Goal: Information Seeking & Learning: Understand process/instructions

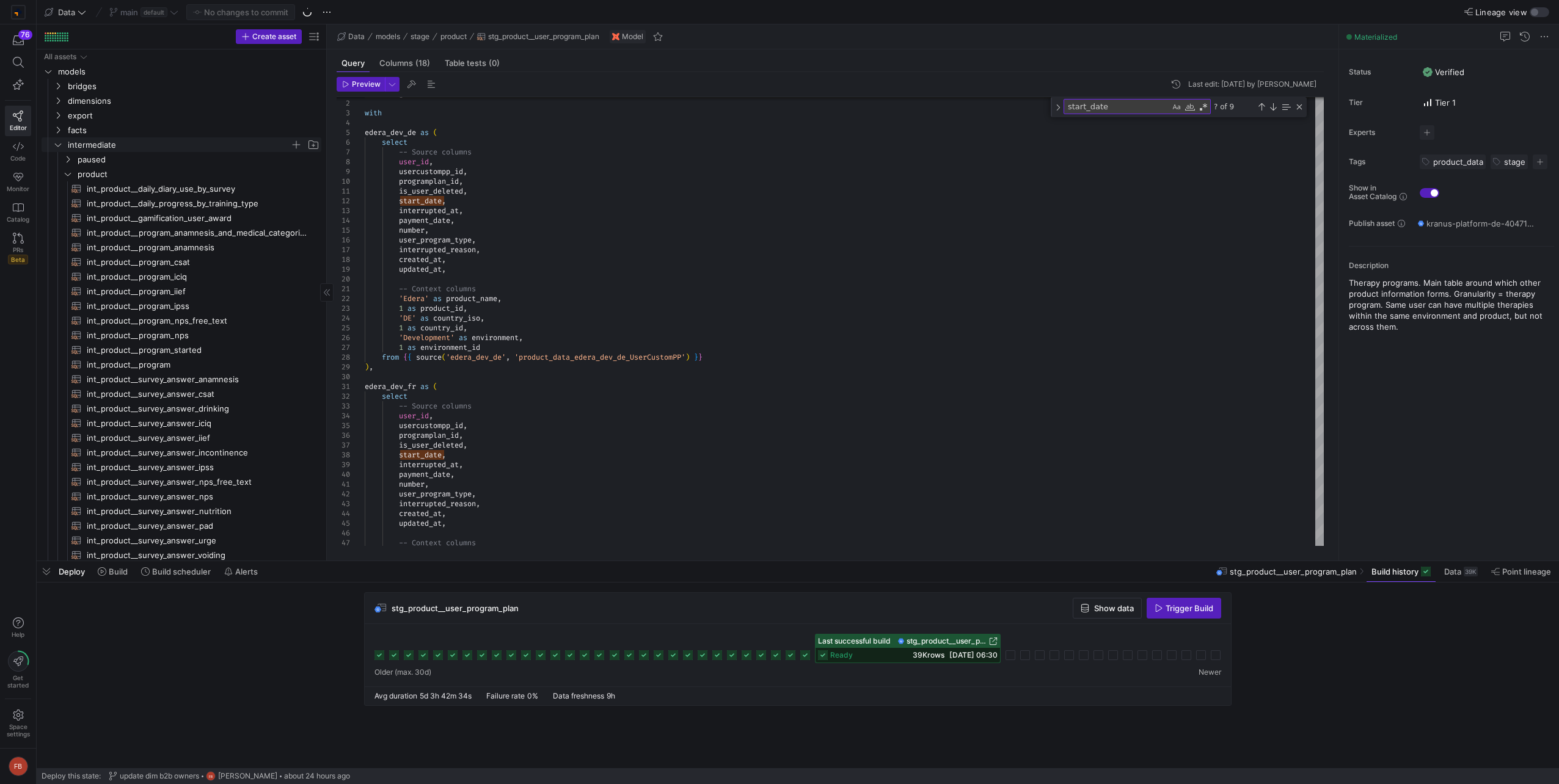
click at [54, 141] on icon "Press SPACE to select this row." at bounding box center [58, 145] width 8 height 7
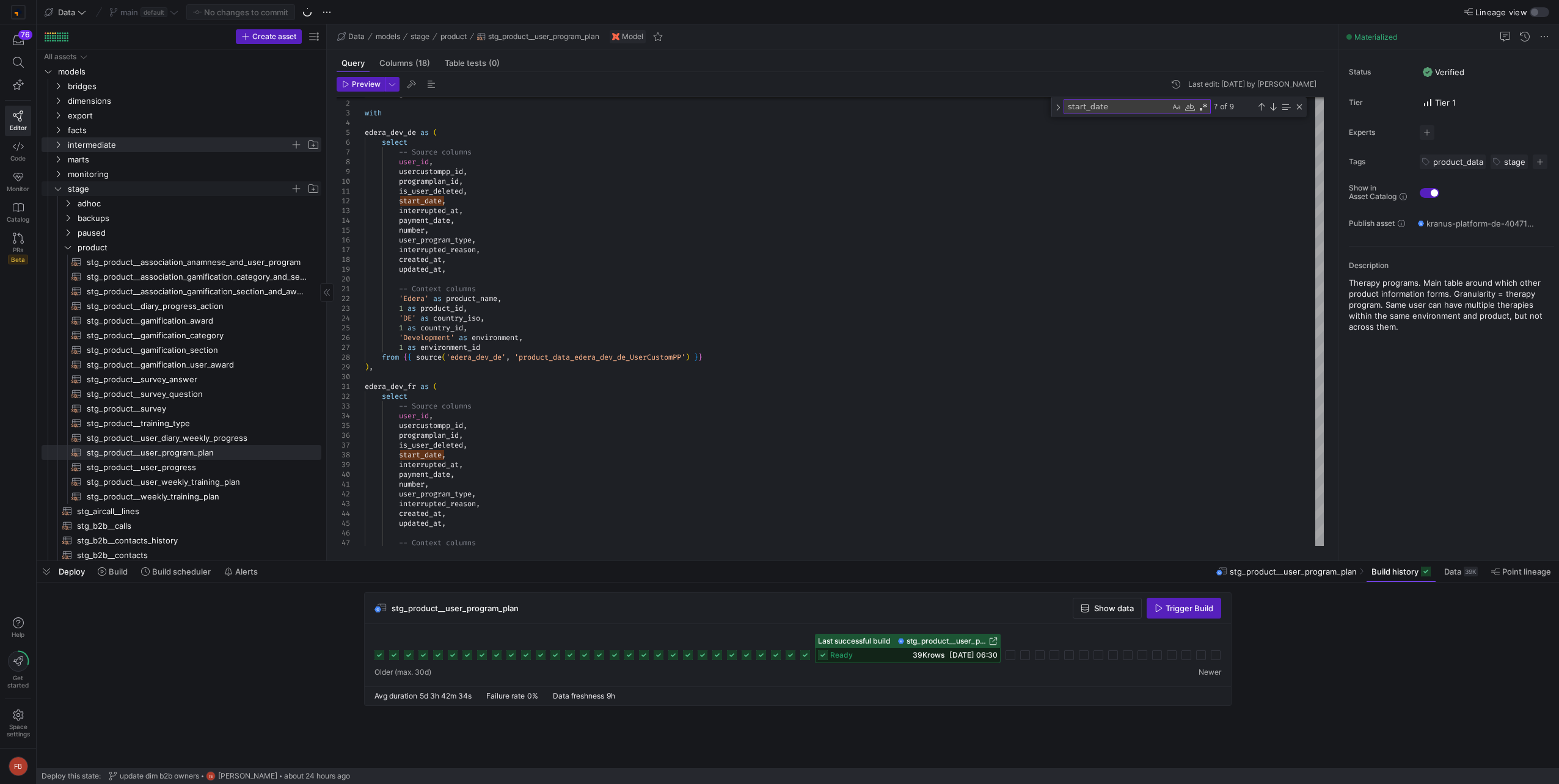
click at [59, 186] on icon "Press SPACE to select this row." at bounding box center [58, 189] width 8 height 7
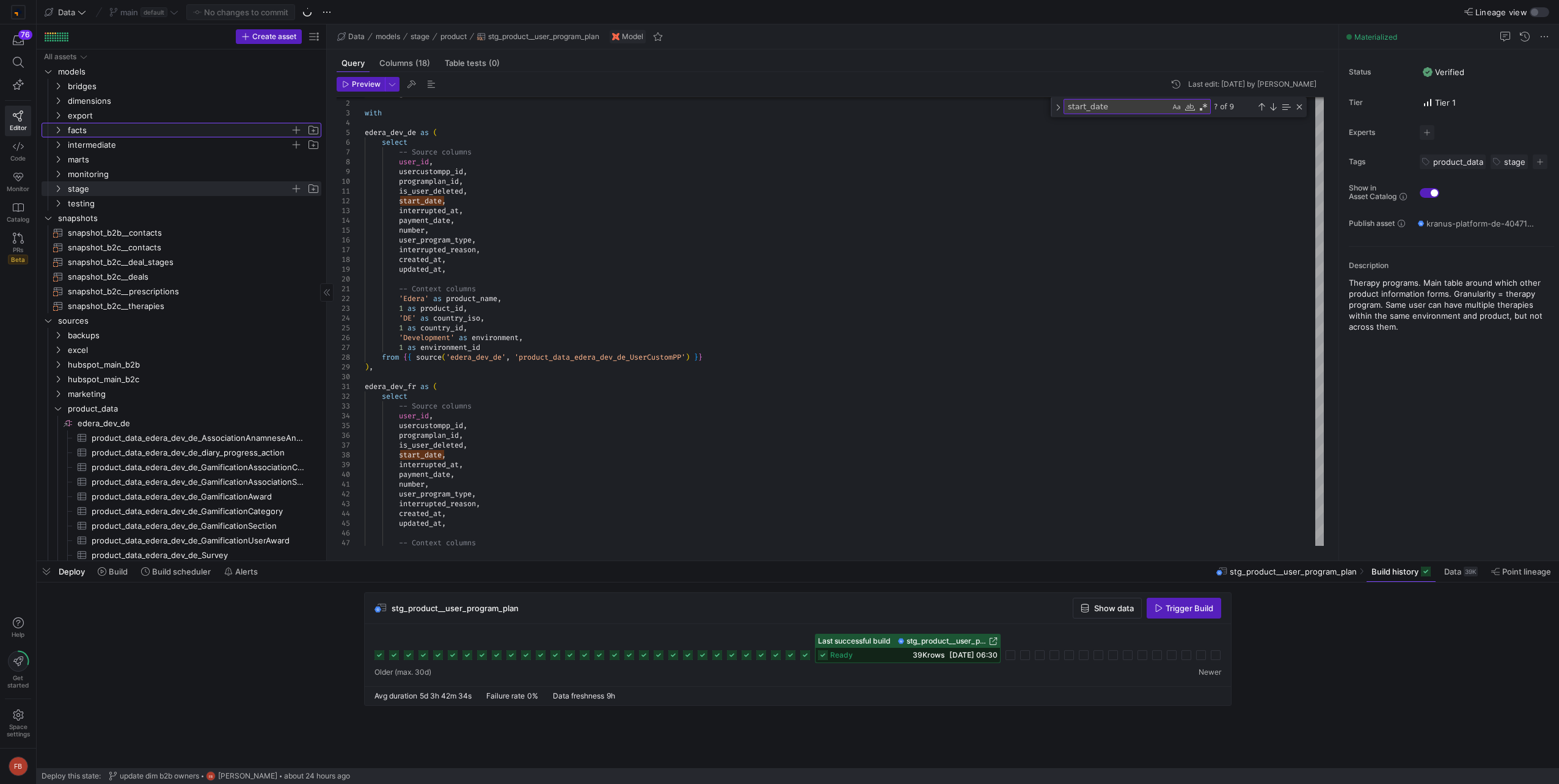
click at [61, 131] on icon "Press SPACE to select this row." at bounding box center [58, 130] width 8 height 7
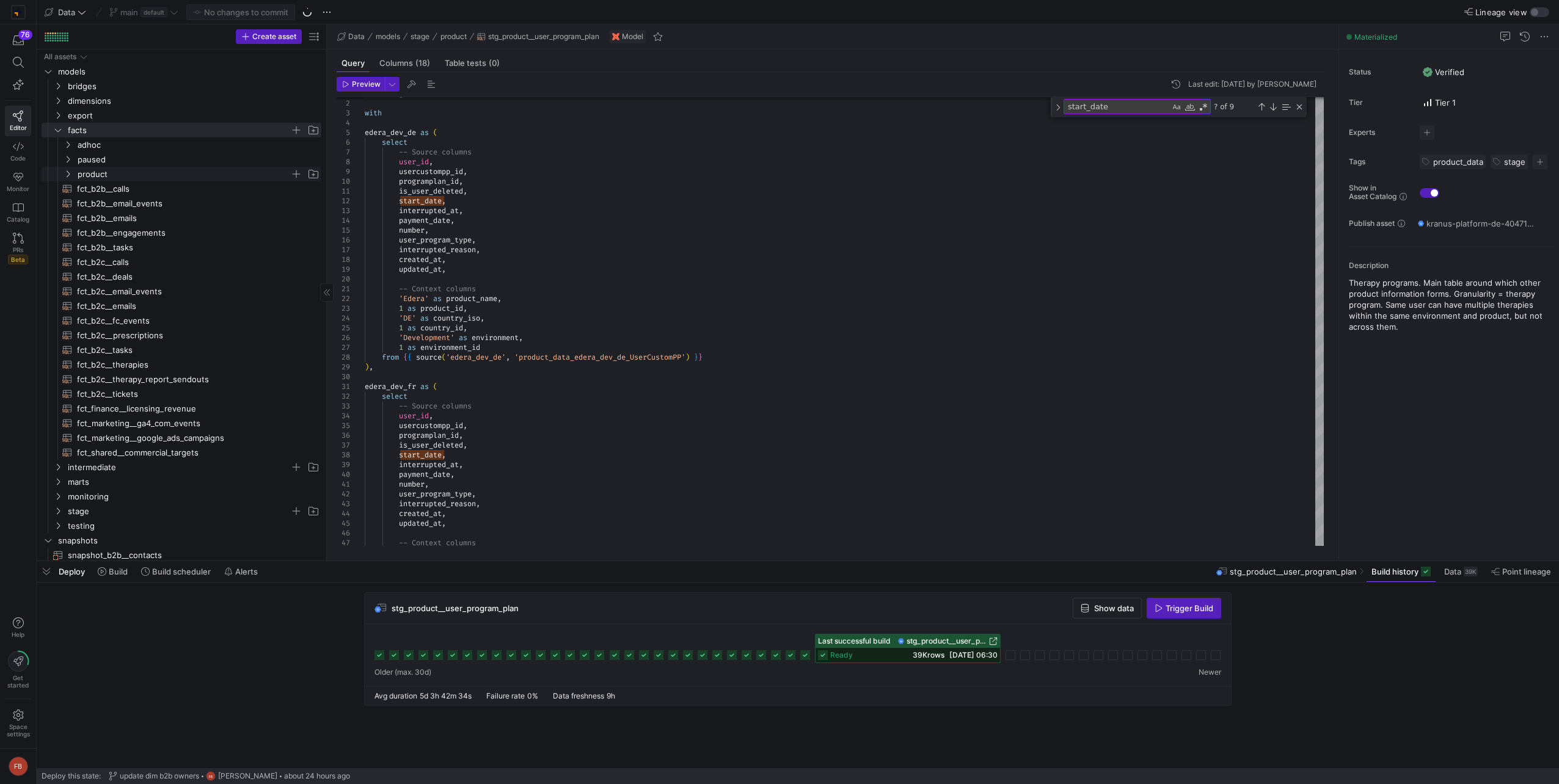
click at [72, 174] on icon "Press SPACE to select this row." at bounding box center [67, 174] width 8 height 7
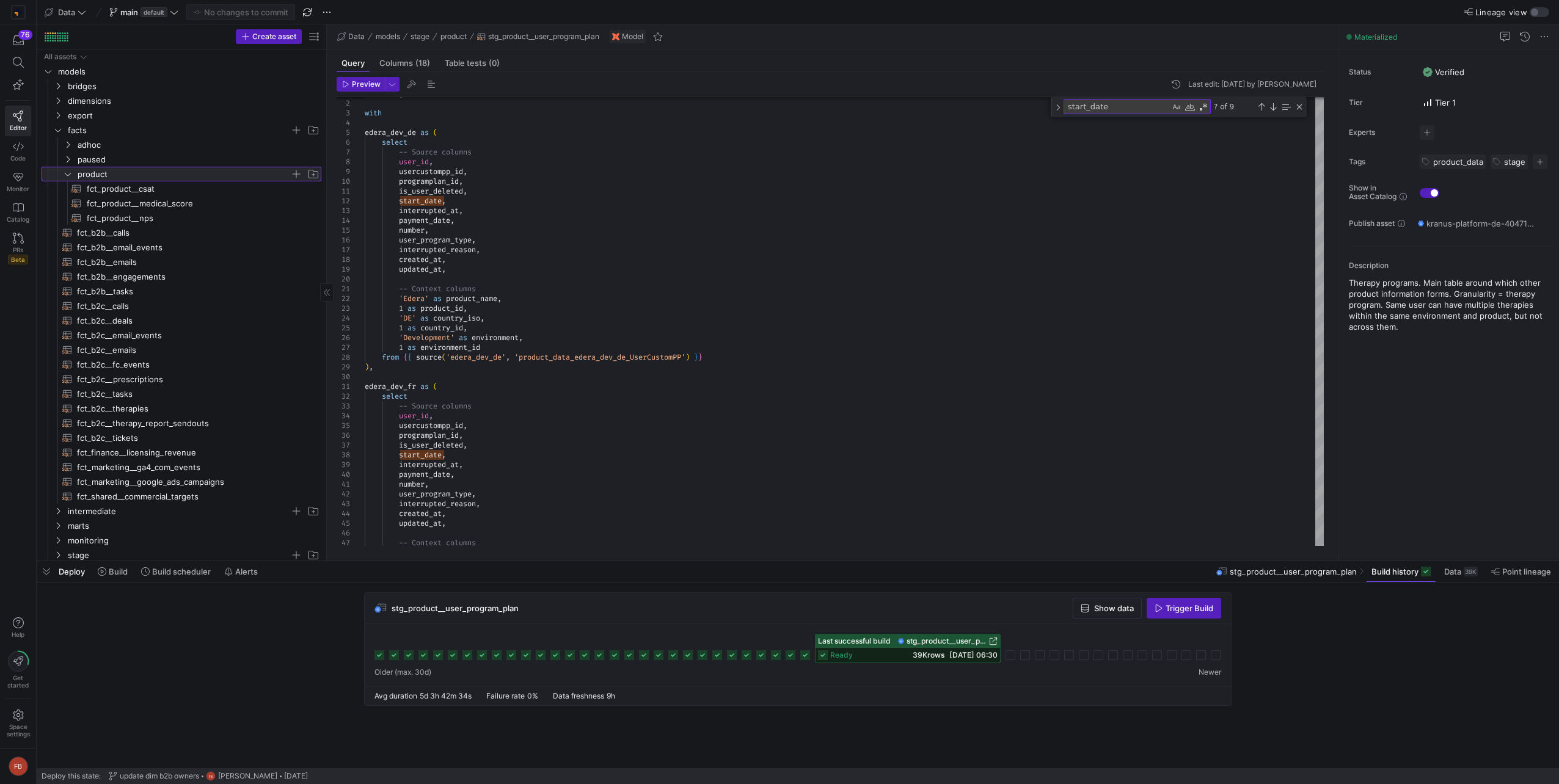
click at [66, 173] on icon at bounding box center [67, 174] width 8 height 7
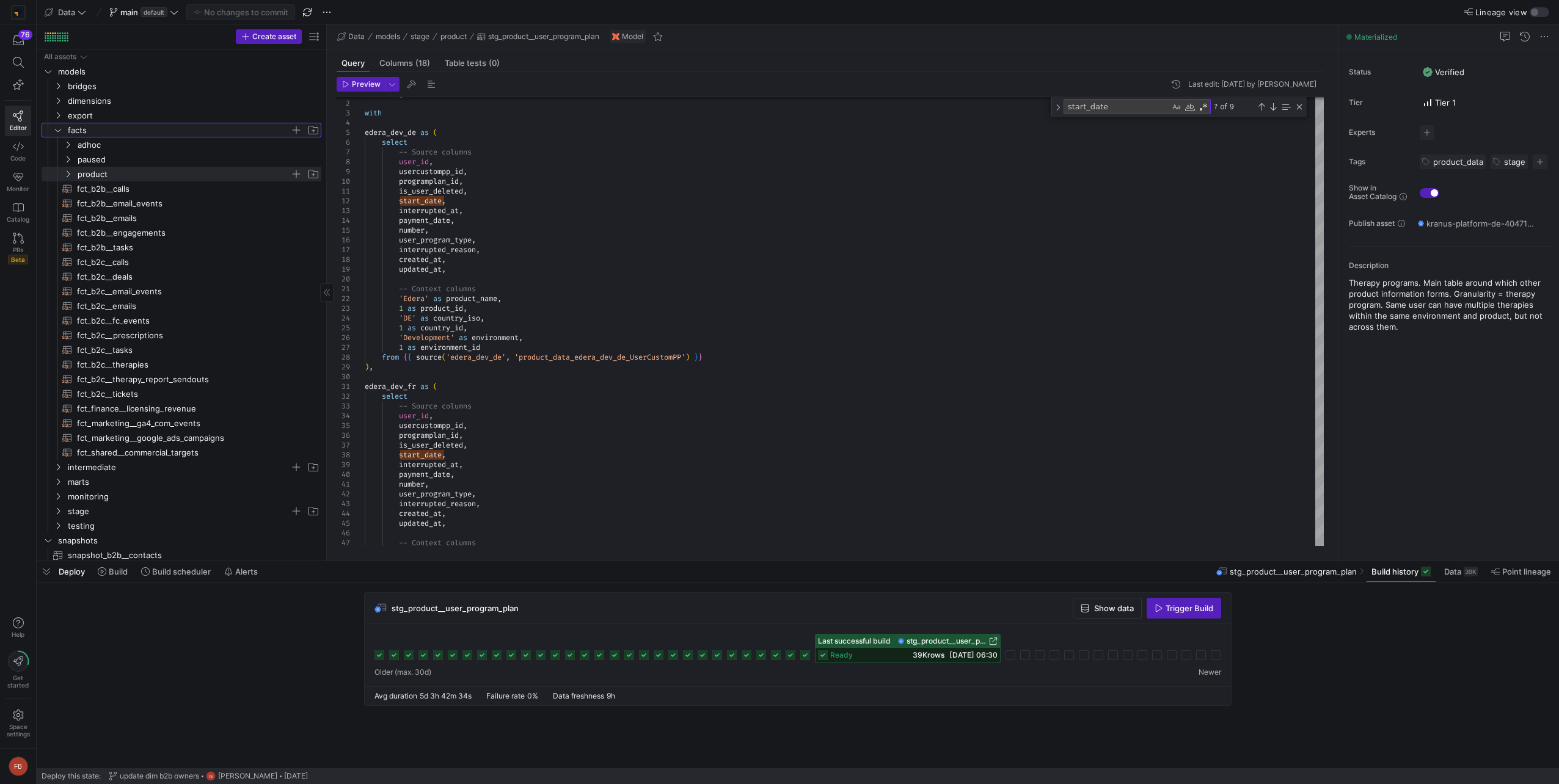
click at [61, 134] on y42-icon "Press SPACE to select this row." at bounding box center [58, 131] width 10 height 10
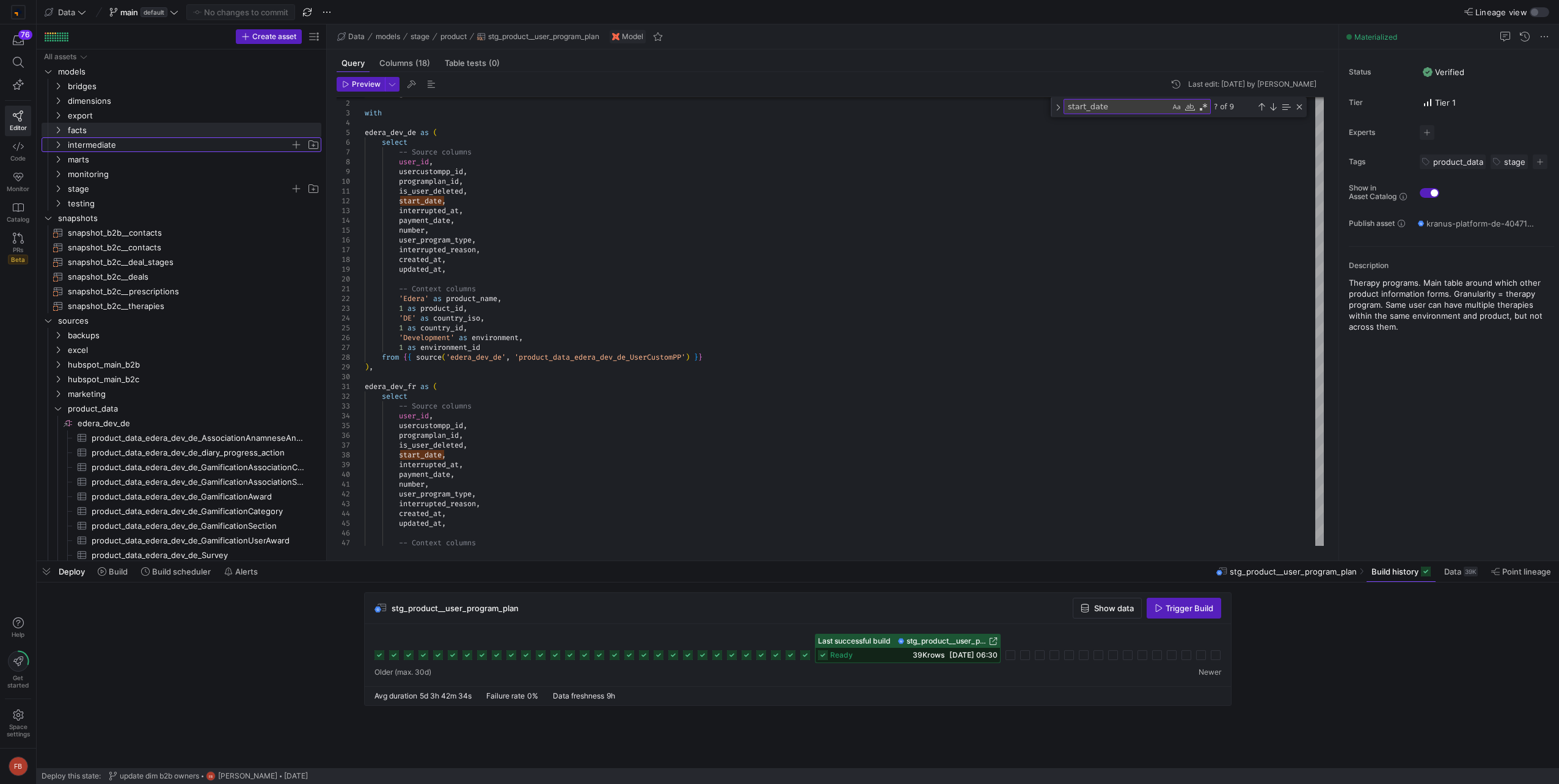
click at [60, 146] on icon "Press SPACE to select this row." at bounding box center [58, 145] width 8 height 7
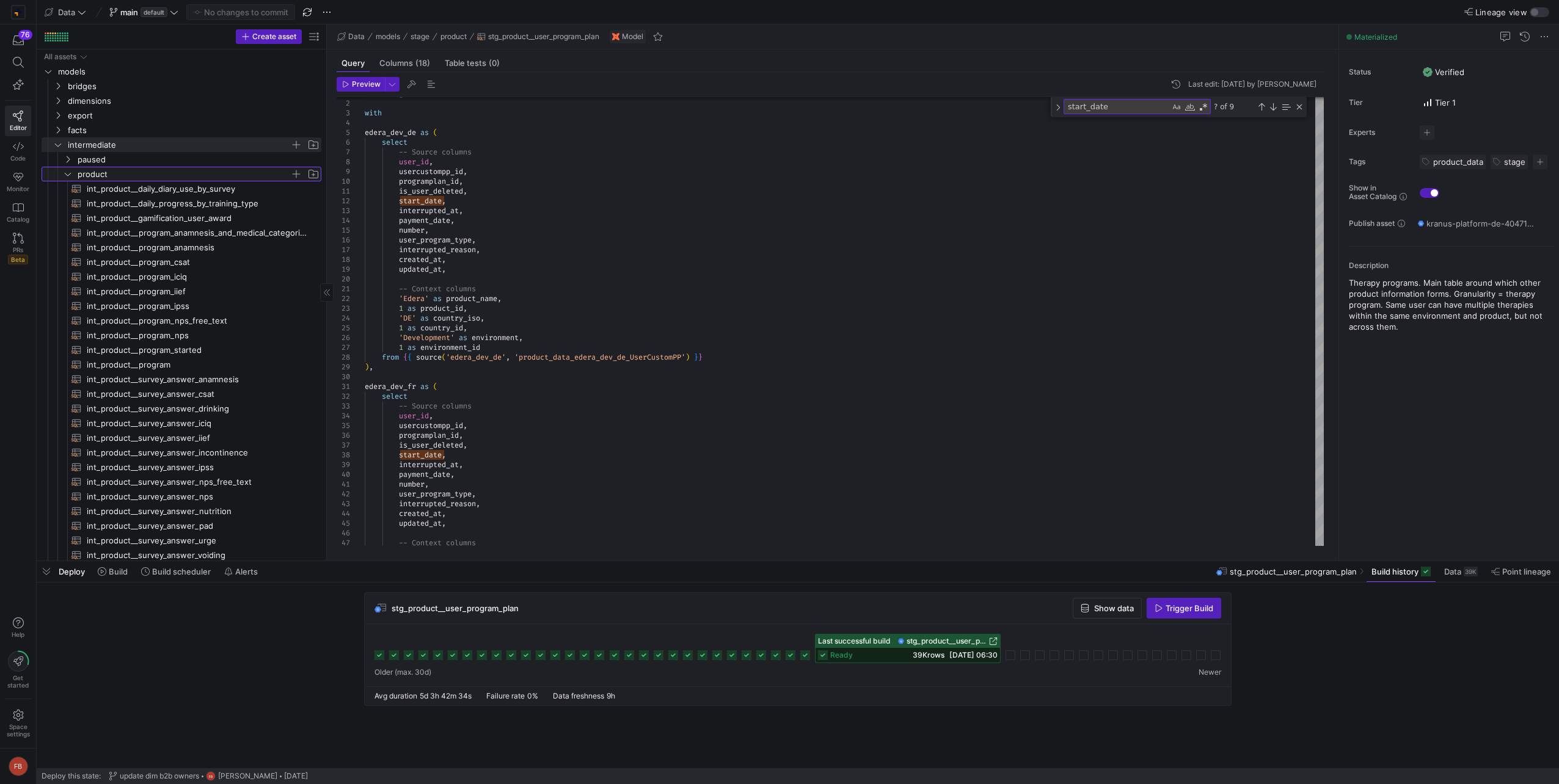
click at [63, 171] on y42-icon "Press SPACE to select this row." at bounding box center [68, 174] width 10 height 10
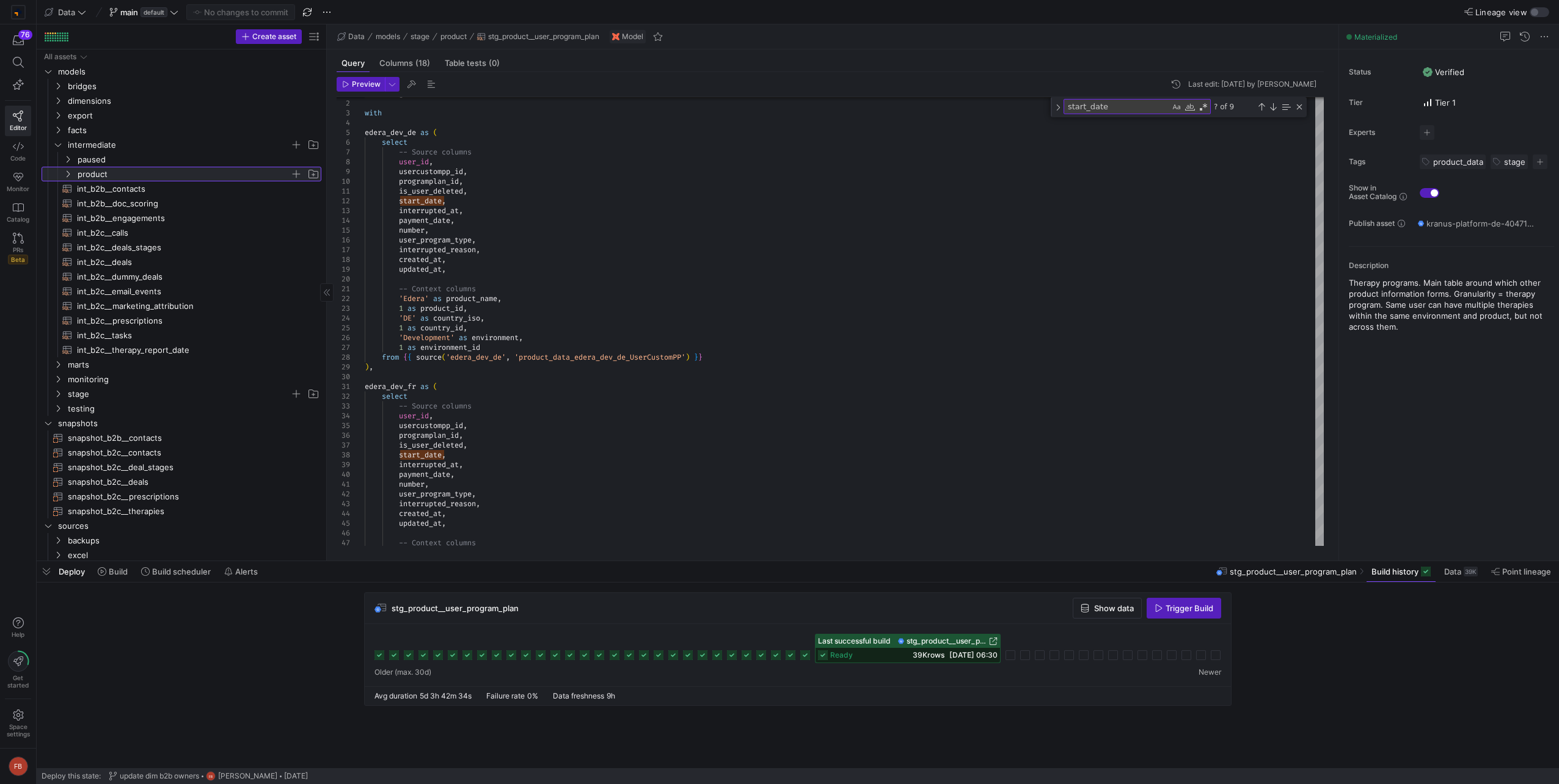
click at [67, 171] on icon at bounding box center [67, 174] width 8 height 7
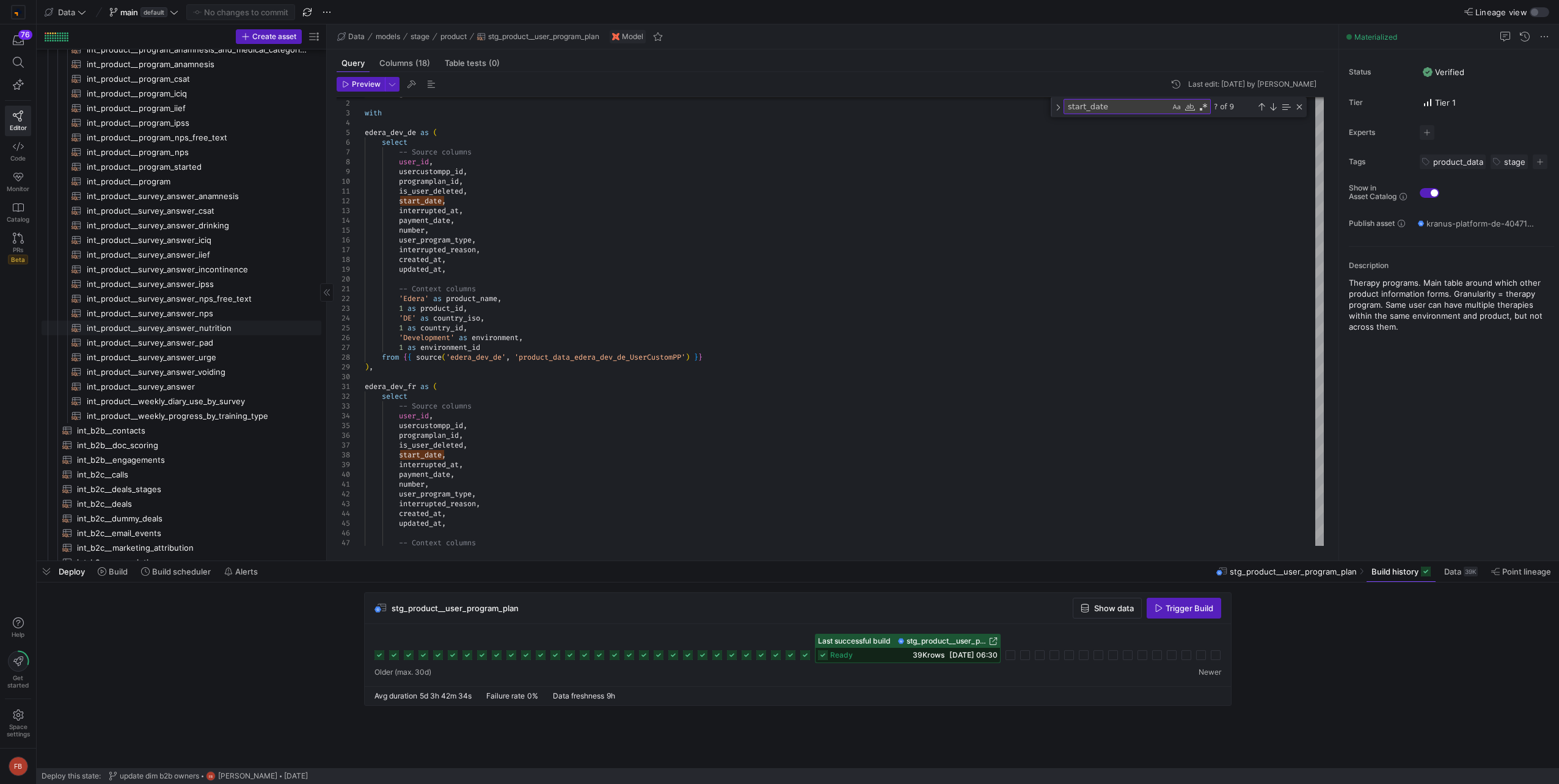
scroll to position [183, 0]
click at [257, 412] on span "int_product__weekly_progress_by_training_type​​​​​​​​​​" at bounding box center [196, 416] width 220 height 14
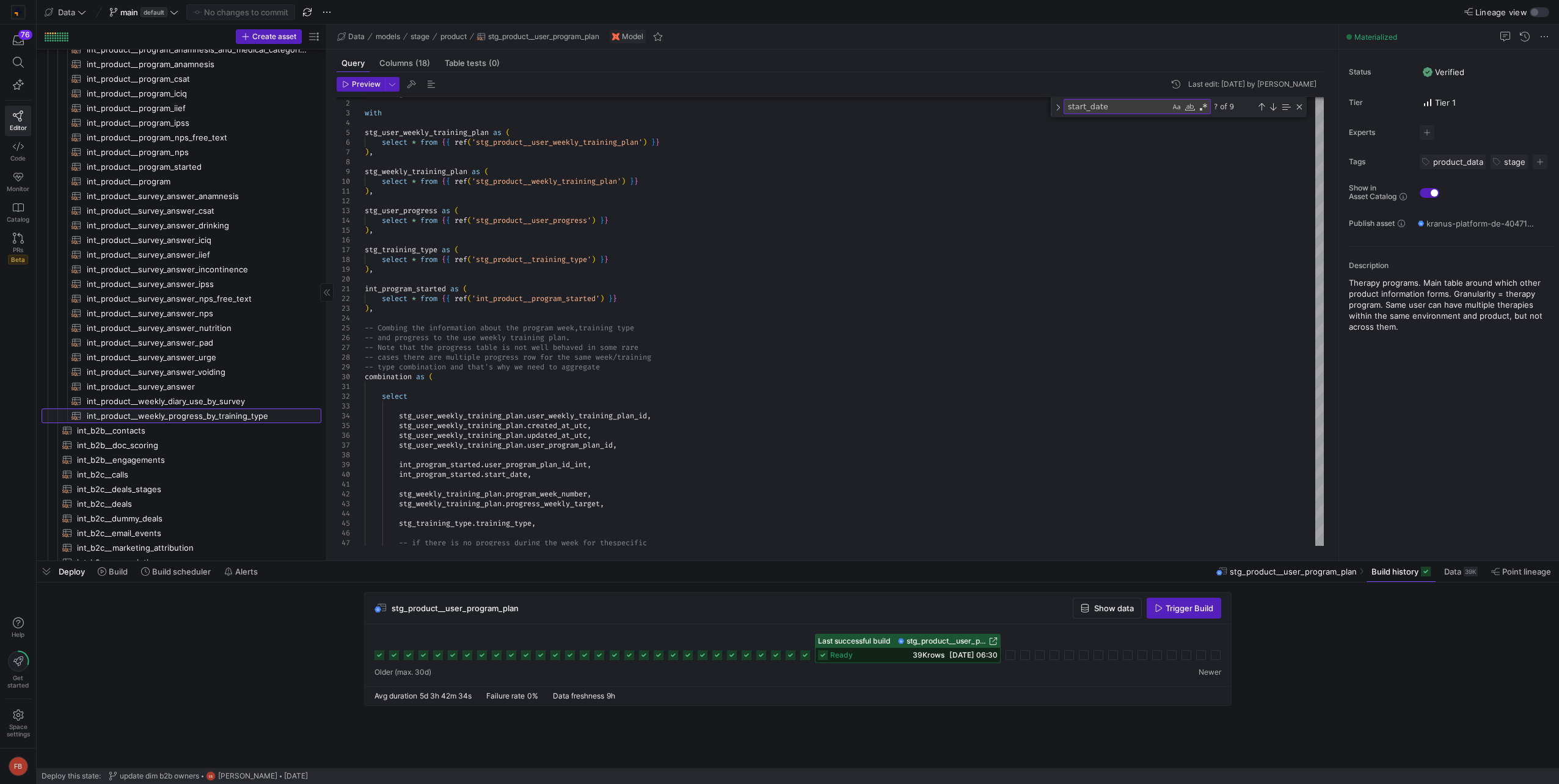
type textarea "{{ config(materialized = 'table') }} with stg_user_weekly_training_plan as ( se…"
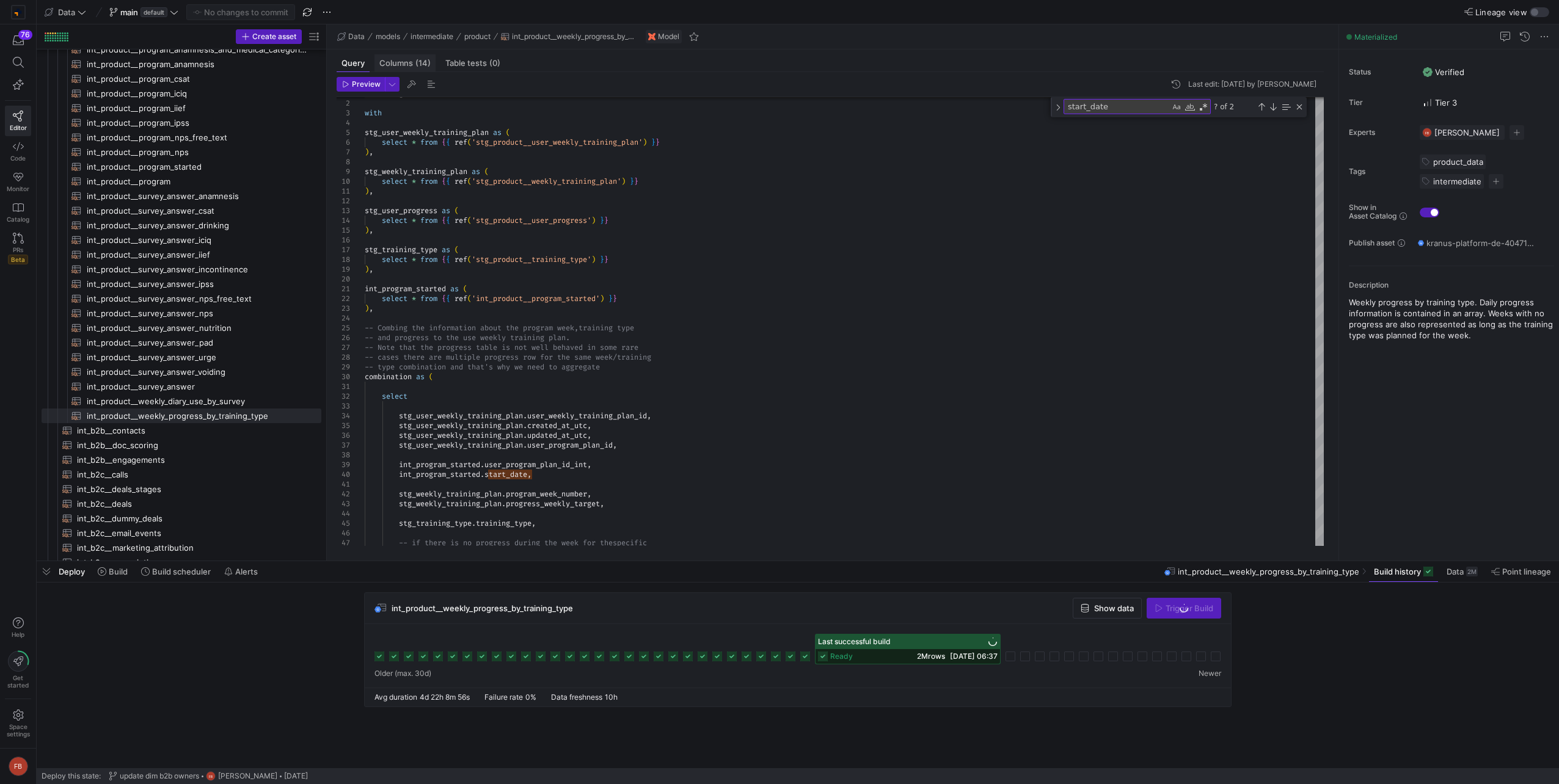
click at [399, 59] on span "Columns (14)" at bounding box center [405, 63] width 52 height 8
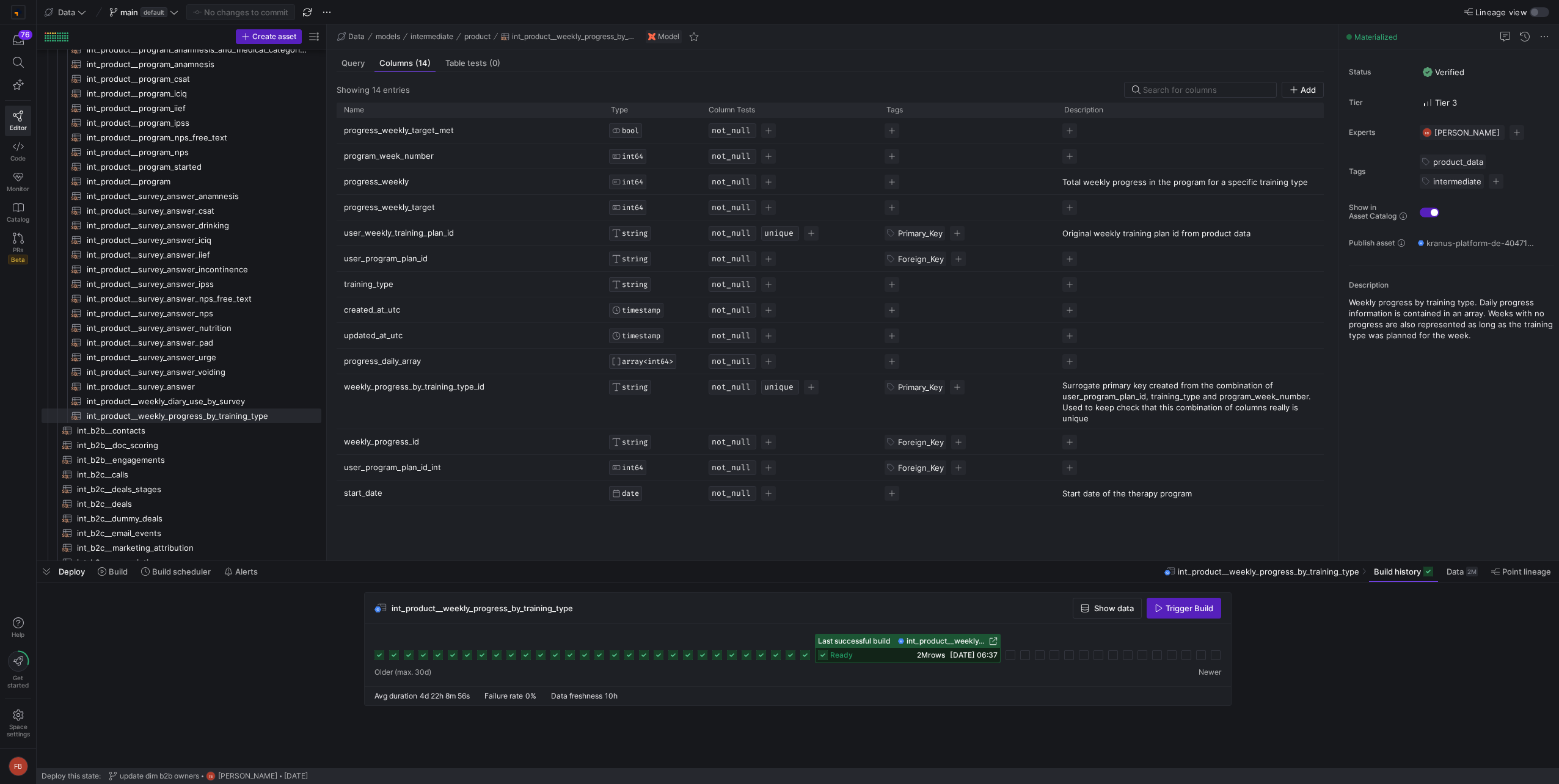
drag, startPoint x: 1308, startPoint y: 182, endPoint x: 1200, endPoint y: 183, distance: 108.0
click at [1200, 183] on p "Total weekly progress in the program for a specific training type" at bounding box center [1190, 181] width 256 height 11
drag, startPoint x: 1156, startPoint y: 214, endPoint x: 1064, endPoint y: 199, distance: 93.2
click at [1064, 199] on p "Total weekly progress in the program for a specific training type" at bounding box center [1148, 204] width 172 height 22
copy p "Total weekly progress in the program for a specific training type"
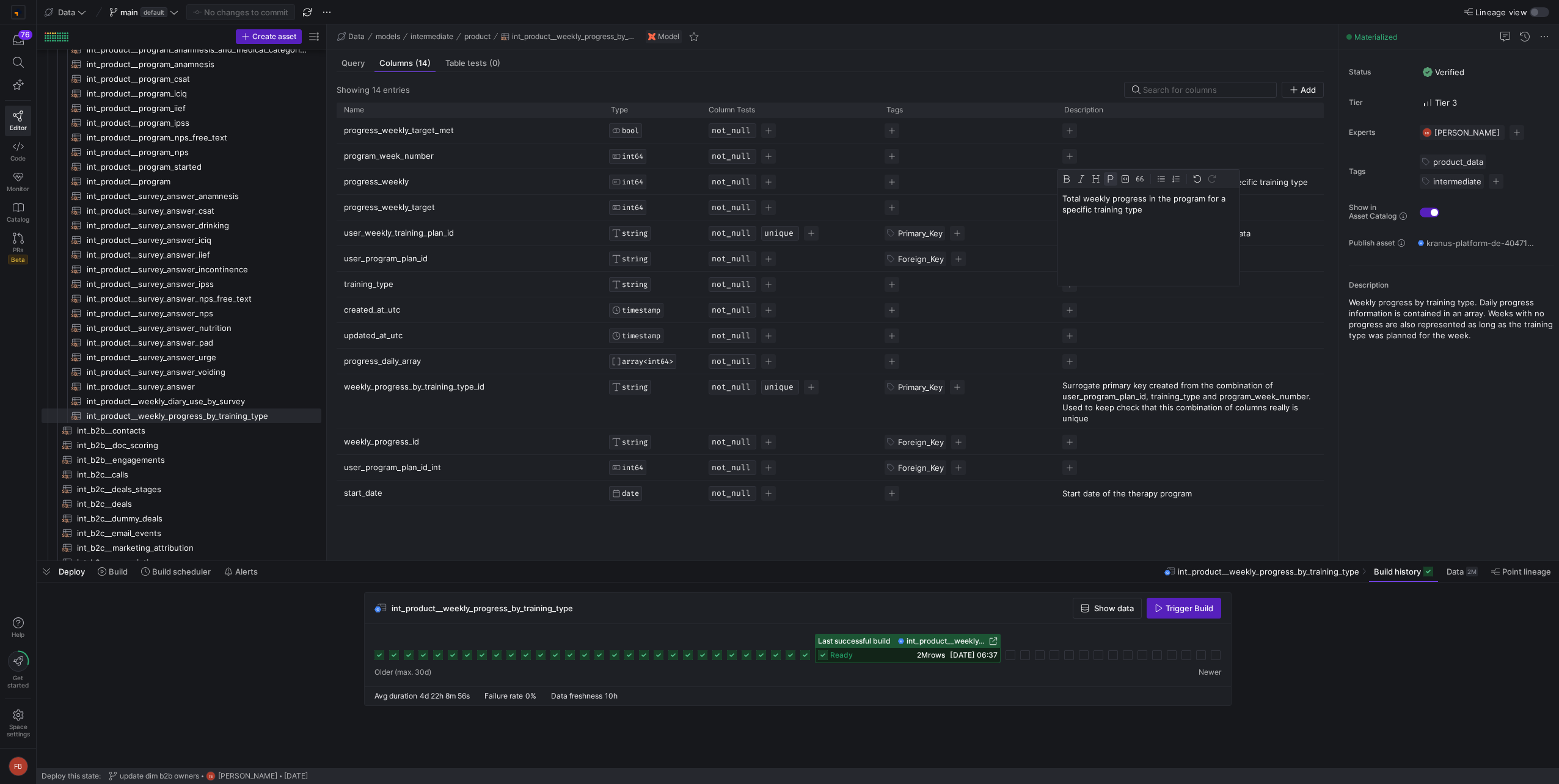
click at [288, 658] on div "int_product__weekly_progress_by_training_type Show data Trigger Build" at bounding box center [795, 652] width 1517 height 121
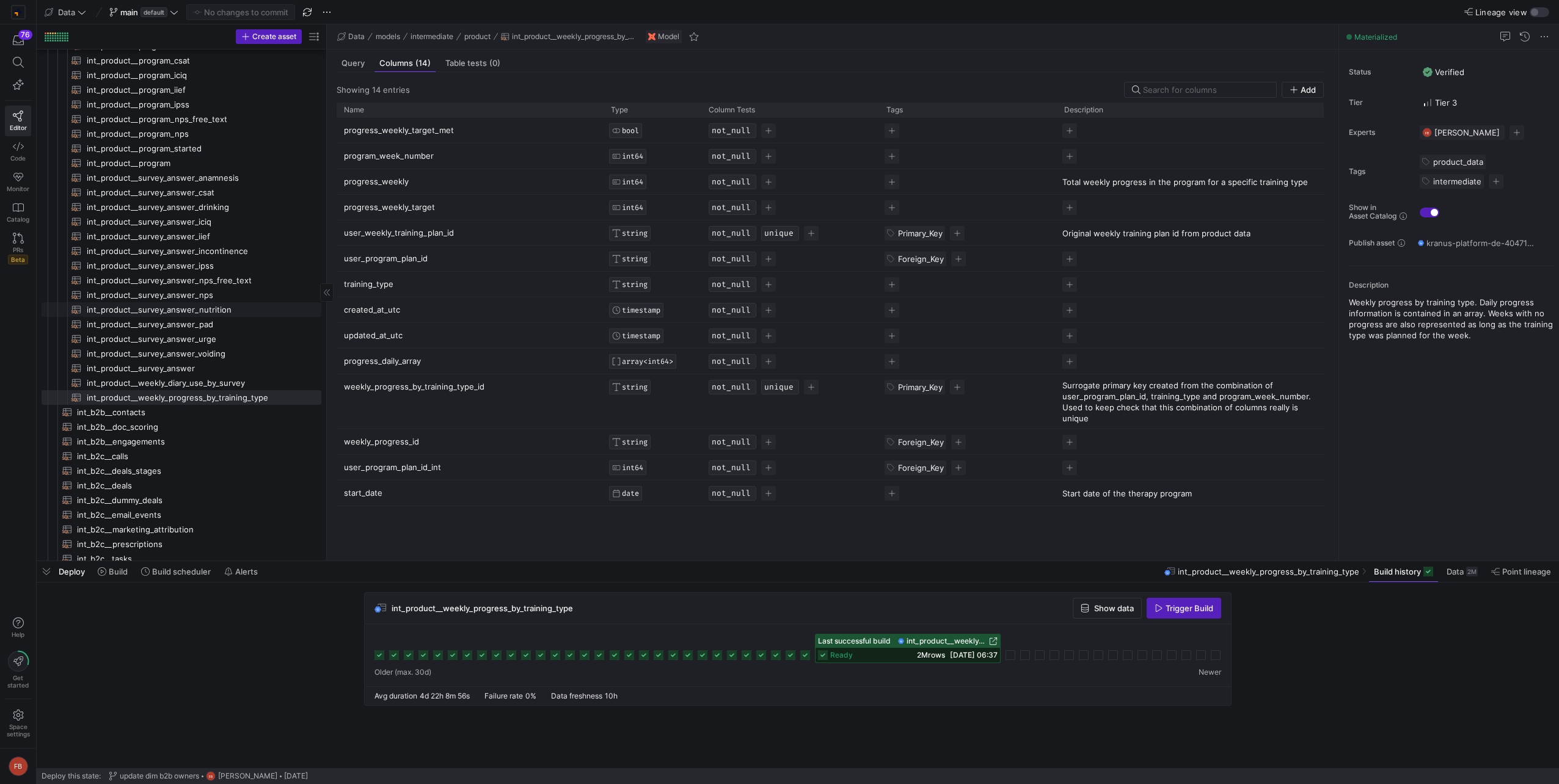
scroll to position [367, 0]
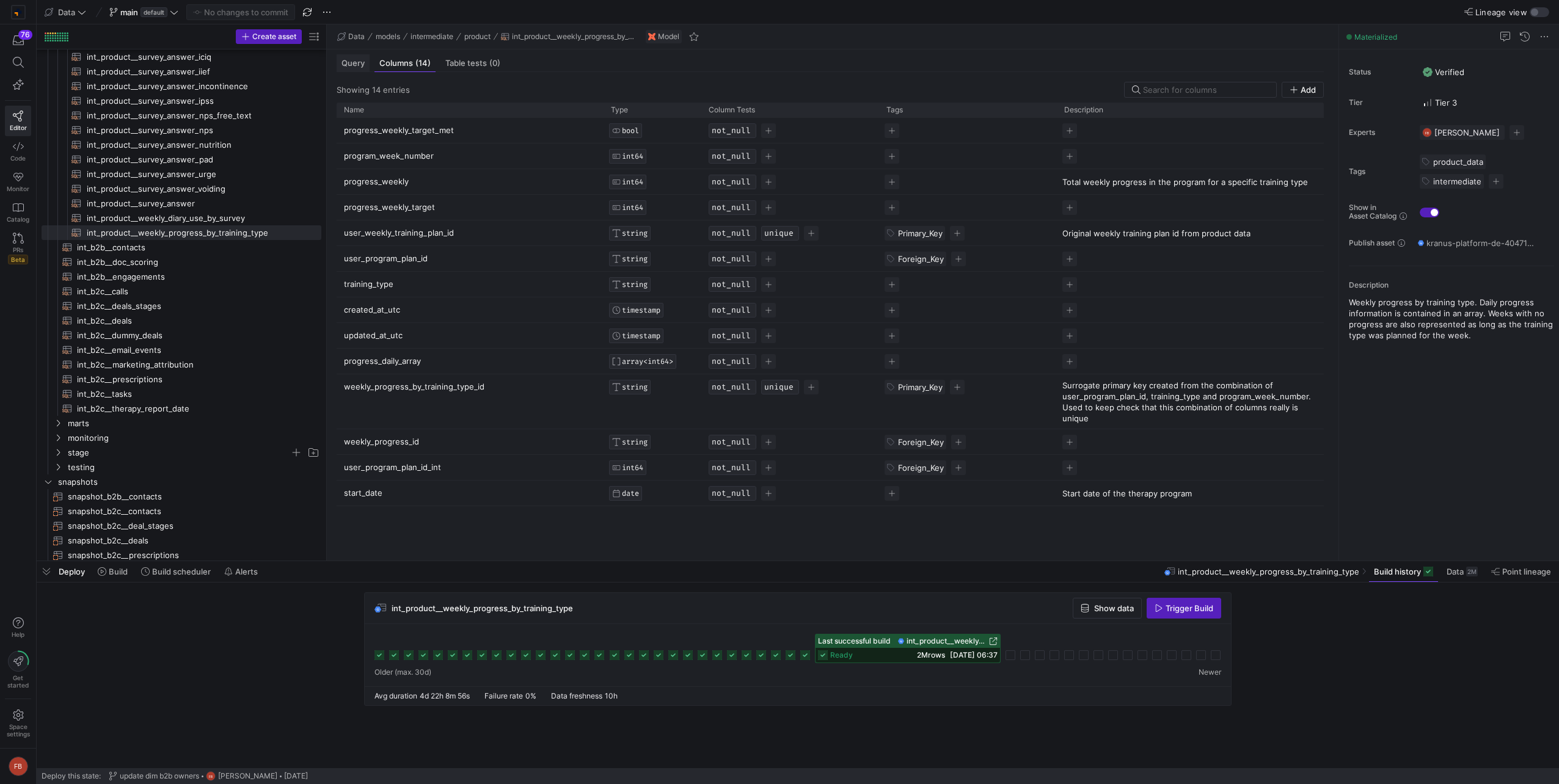
click at [358, 70] on div "Query" at bounding box center [354, 62] width 33 height 17
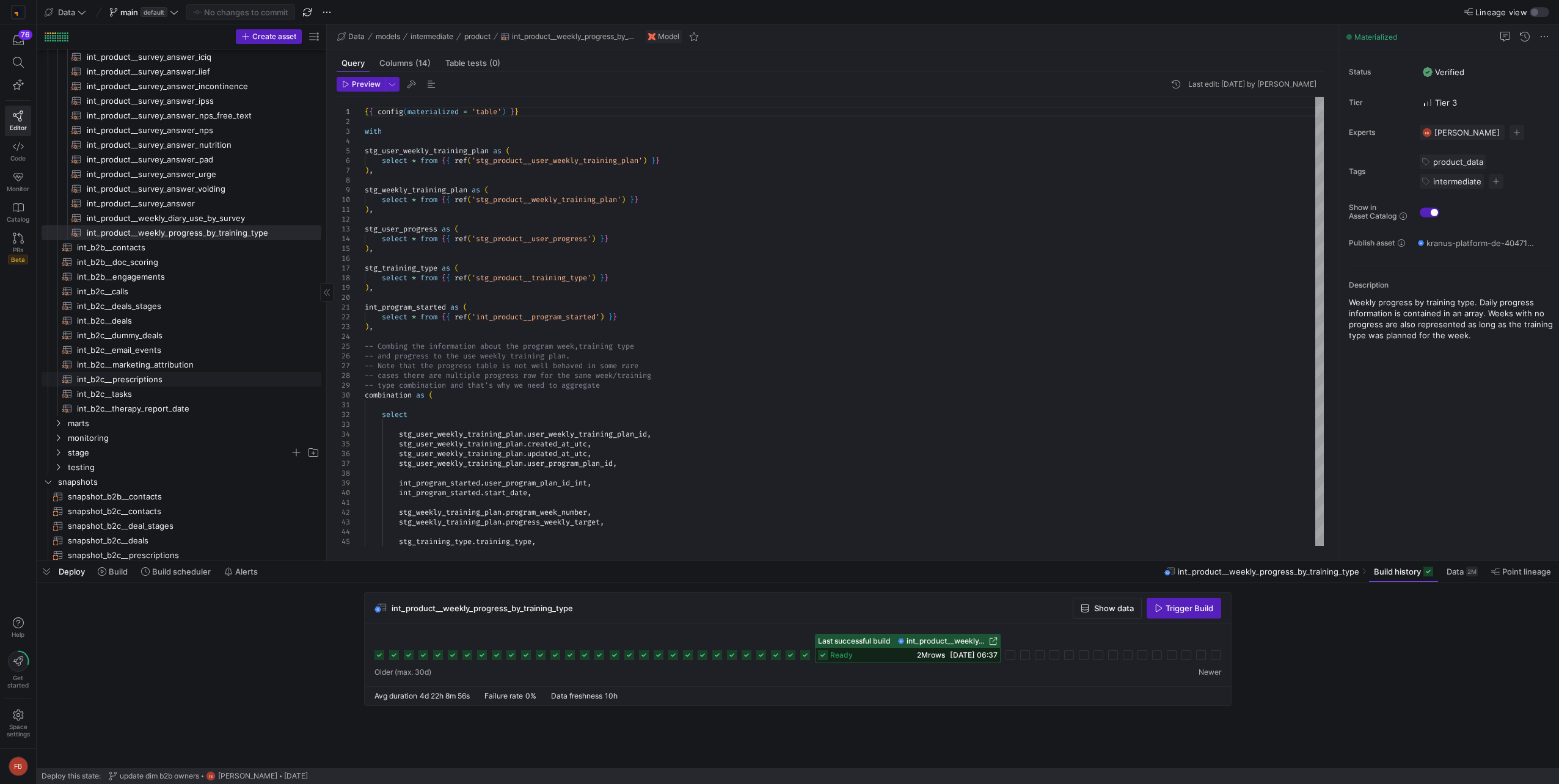
scroll to position [489, 0]
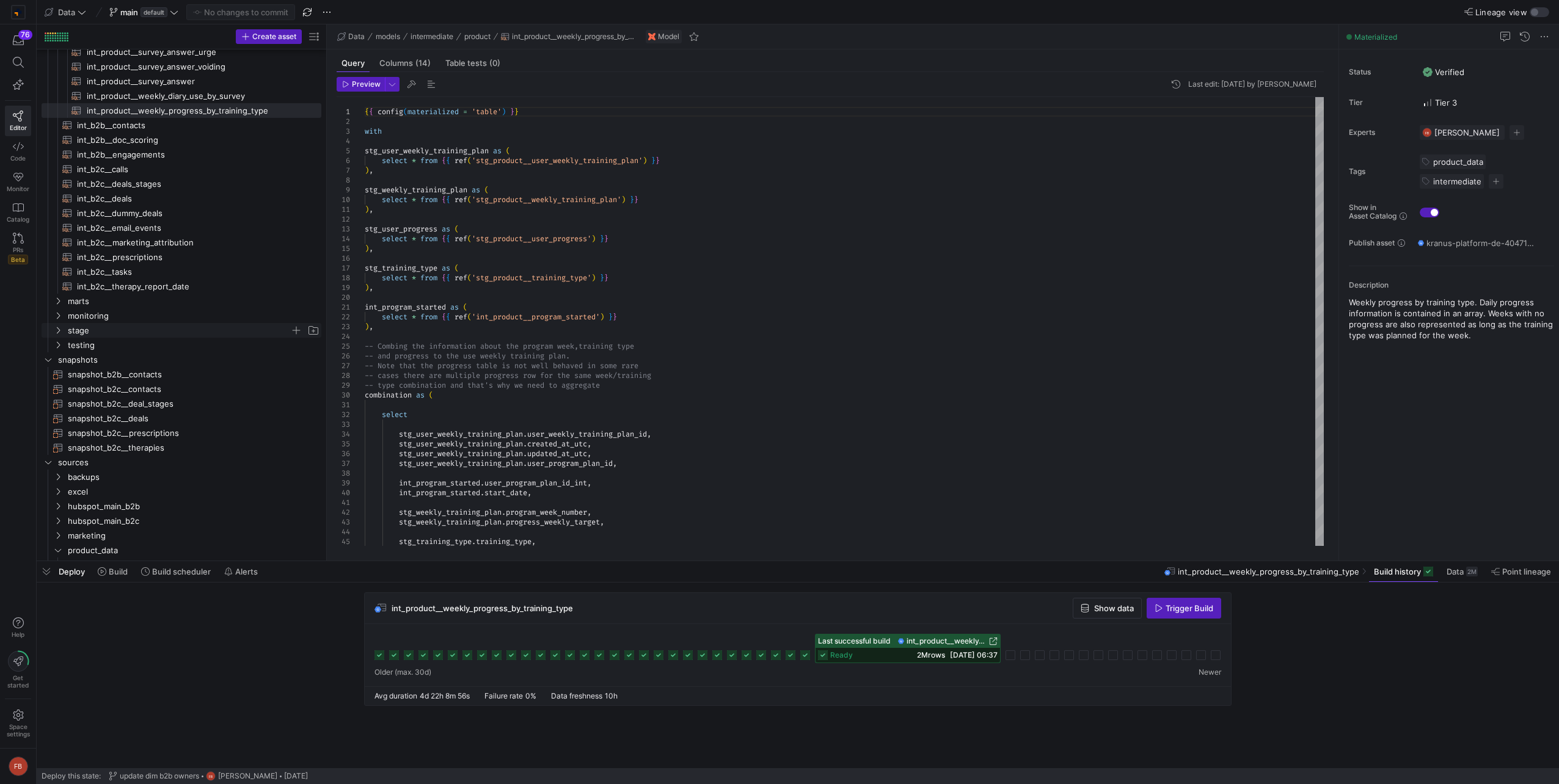
click at [104, 335] on span "stage" at bounding box center [179, 330] width 222 height 14
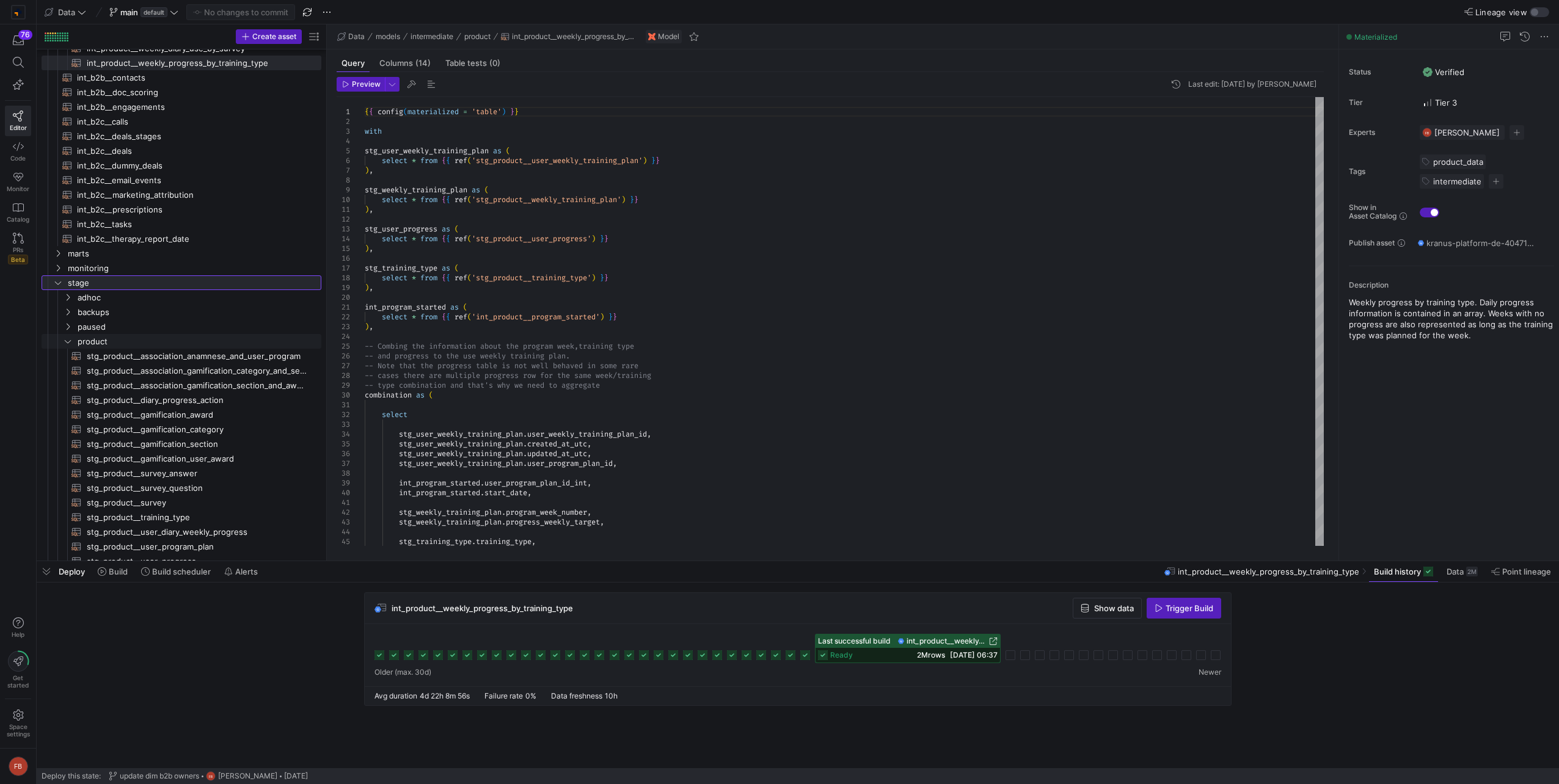
scroll to position [672, 0]
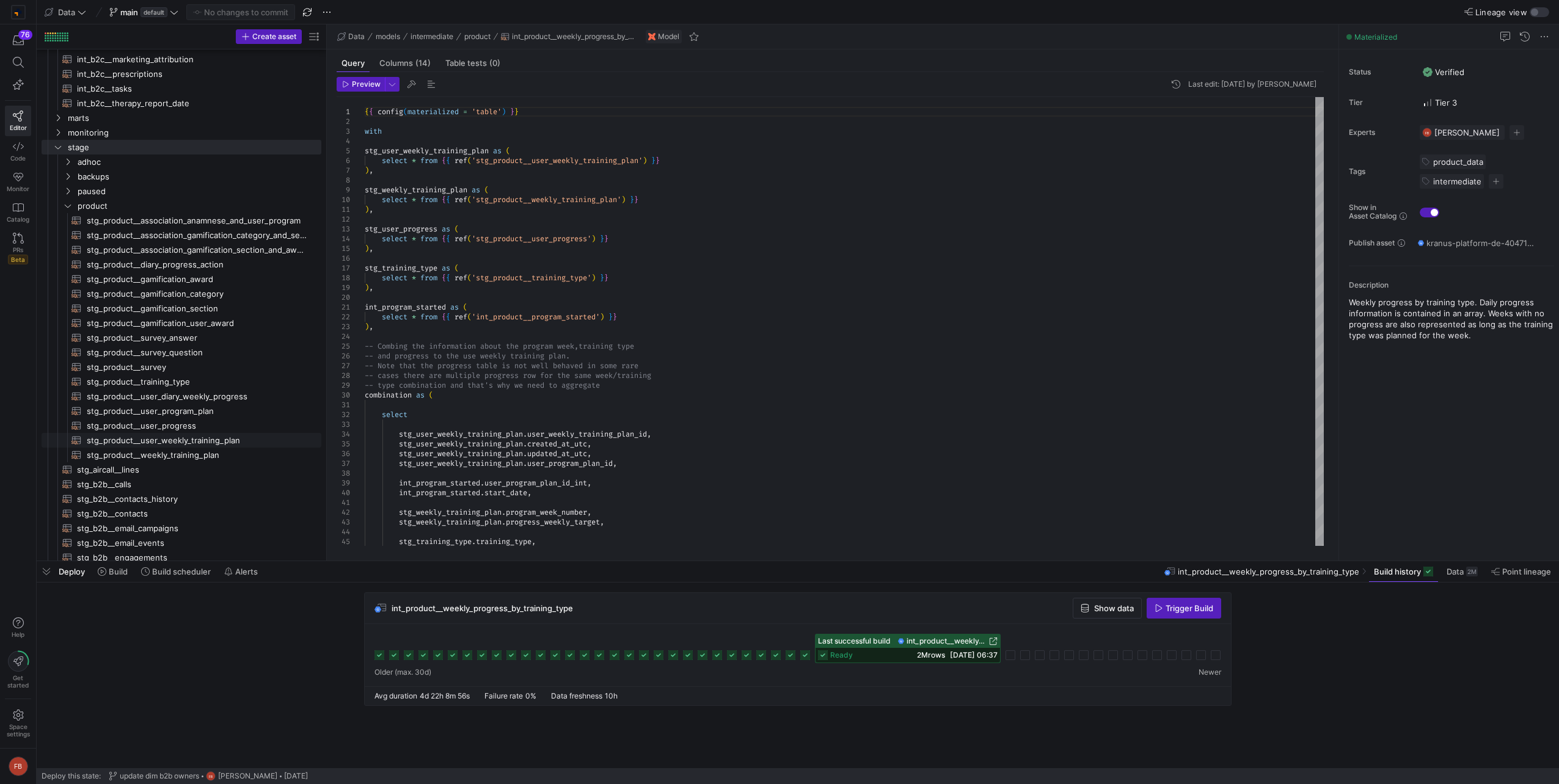
click at [221, 435] on span "stg_product__user_weekly_training_plan​​​​​​​​​​" at bounding box center [196, 440] width 220 height 14
type textarea "{{ config(materialized = 'table') }} with edera_dev_de as ( select *, 'Edera' a…"
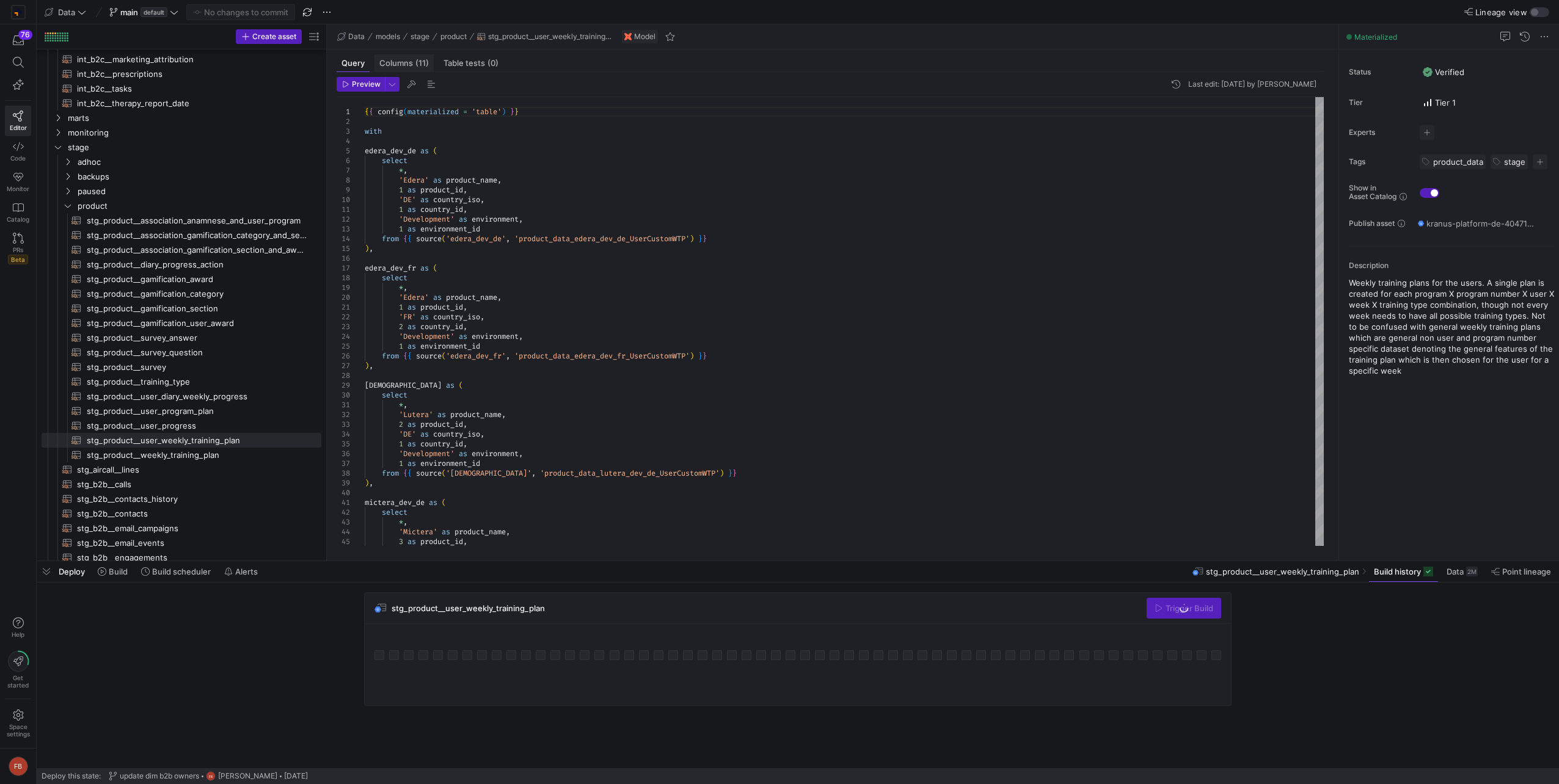
click at [390, 59] on span "Columns (11)" at bounding box center [403, 63] width 49 height 8
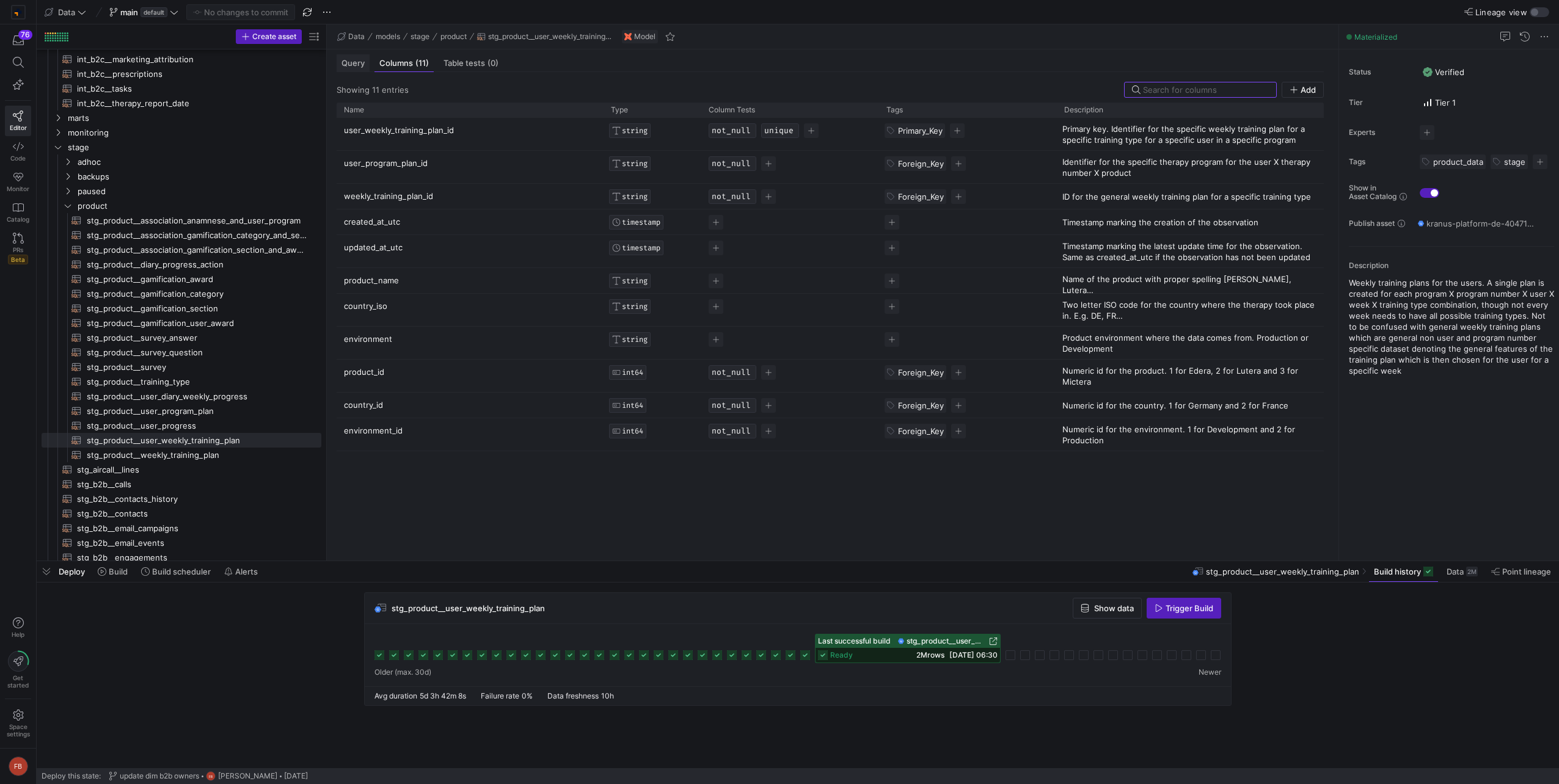
click at [349, 63] on span "Query" at bounding box center [354, 63] width 23 height 8
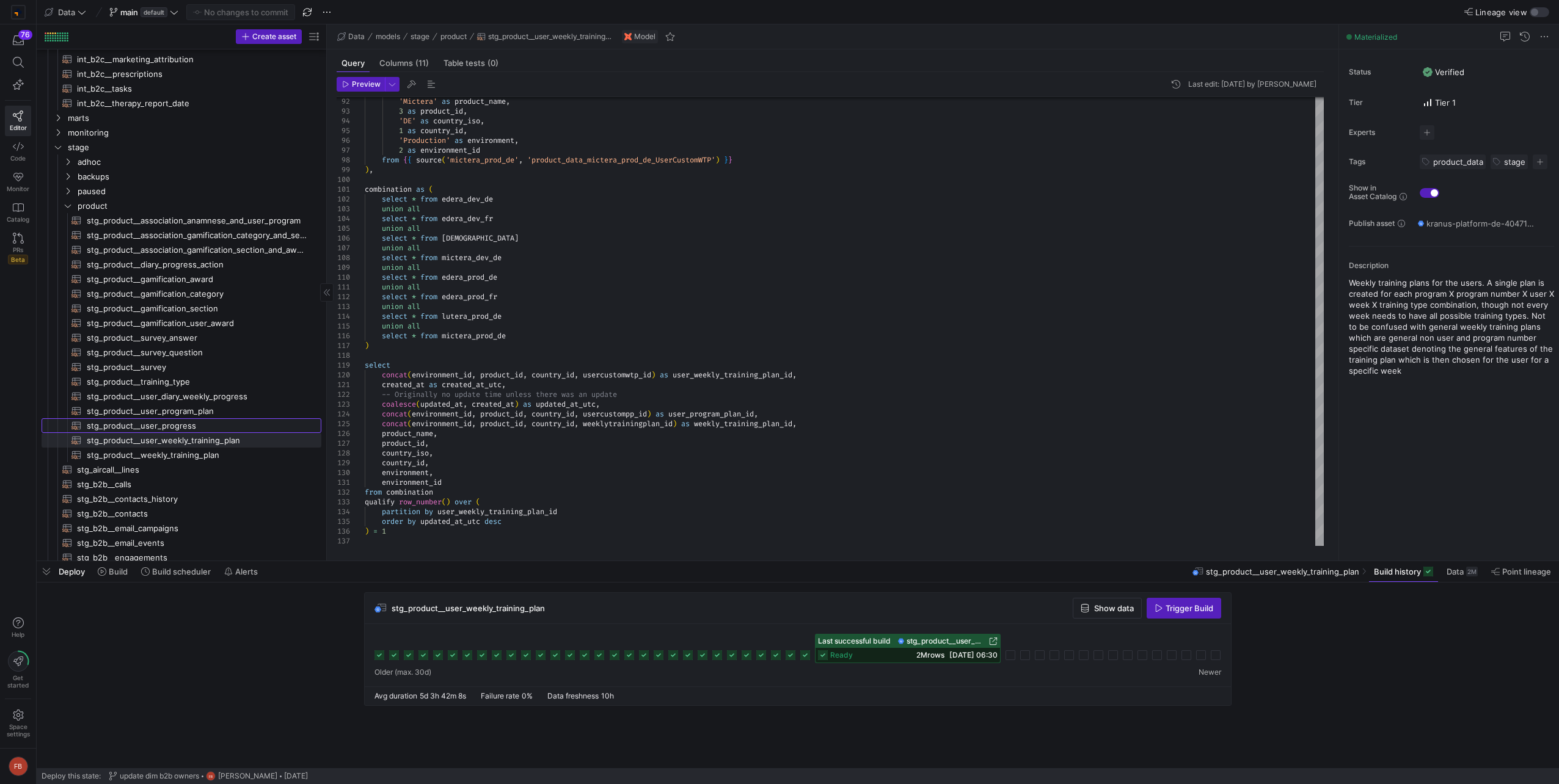
click at [225, 424] on span "stg_product__user_progress​​​​​​​​​​" at bounding box center [196, 426] width 220 height 14
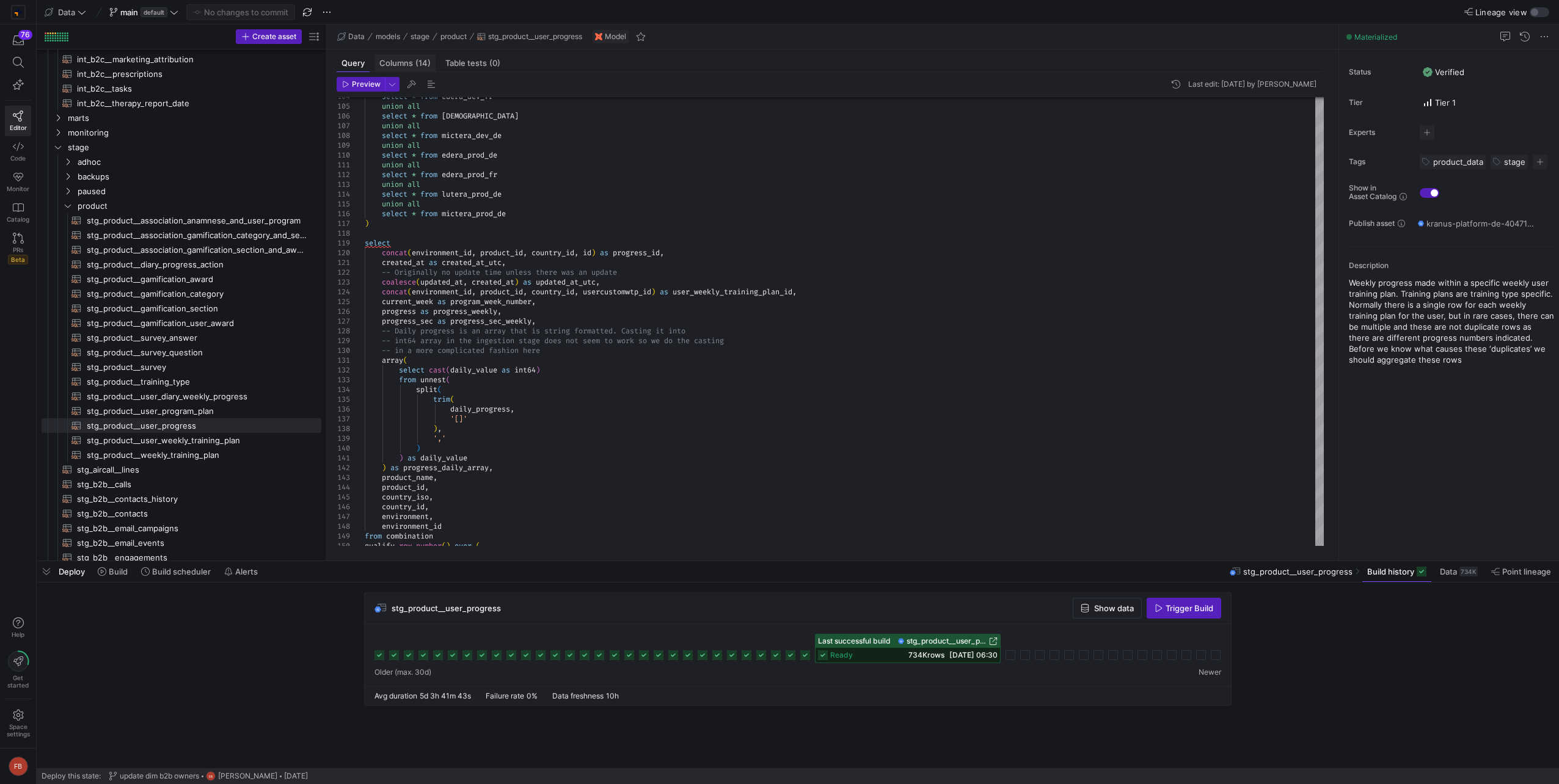
click at [408, 62] on span "Columns (14)" at bounding box center [405, 63] width 52 height 8
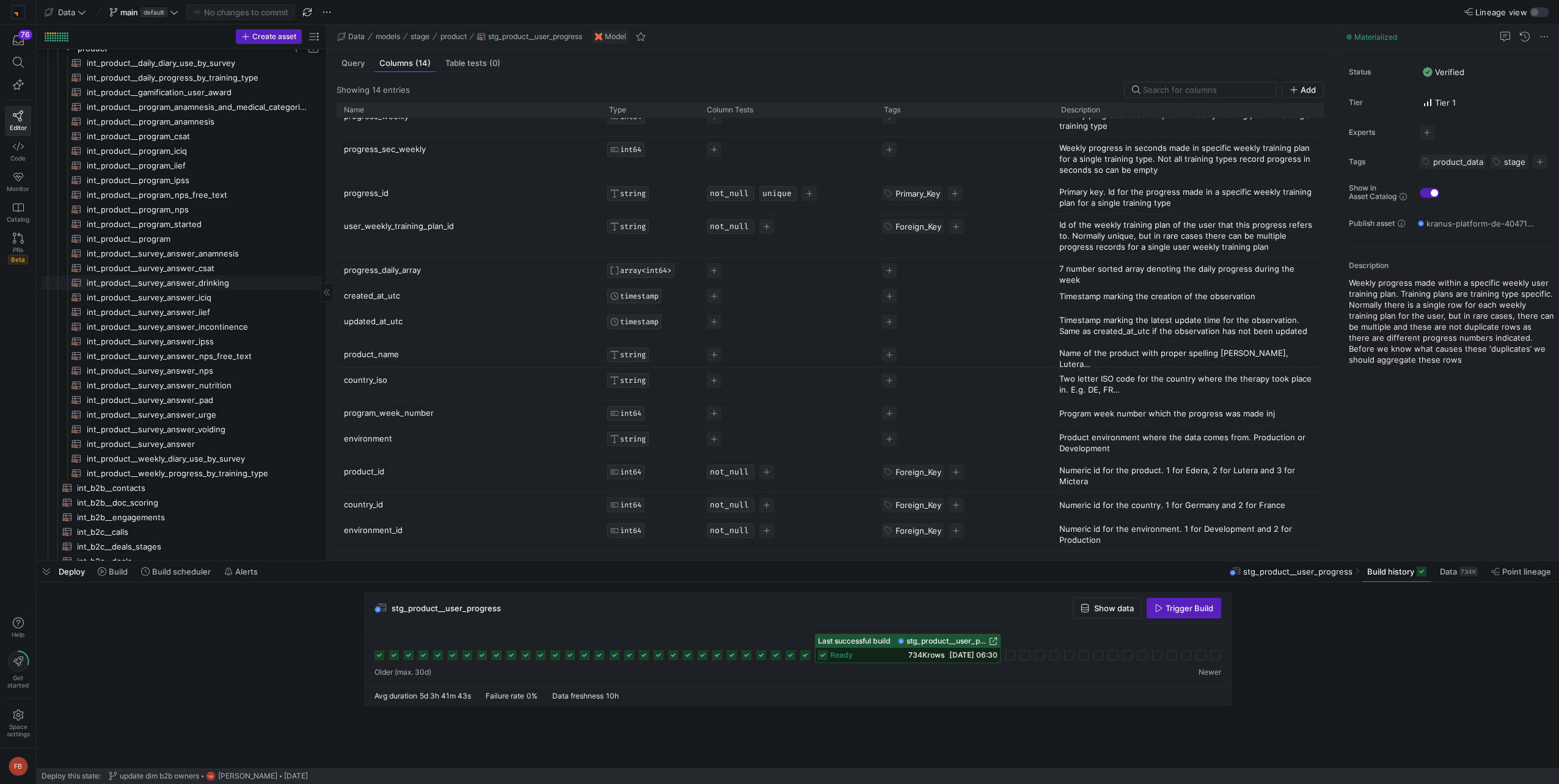
scroll to position [183, 0]
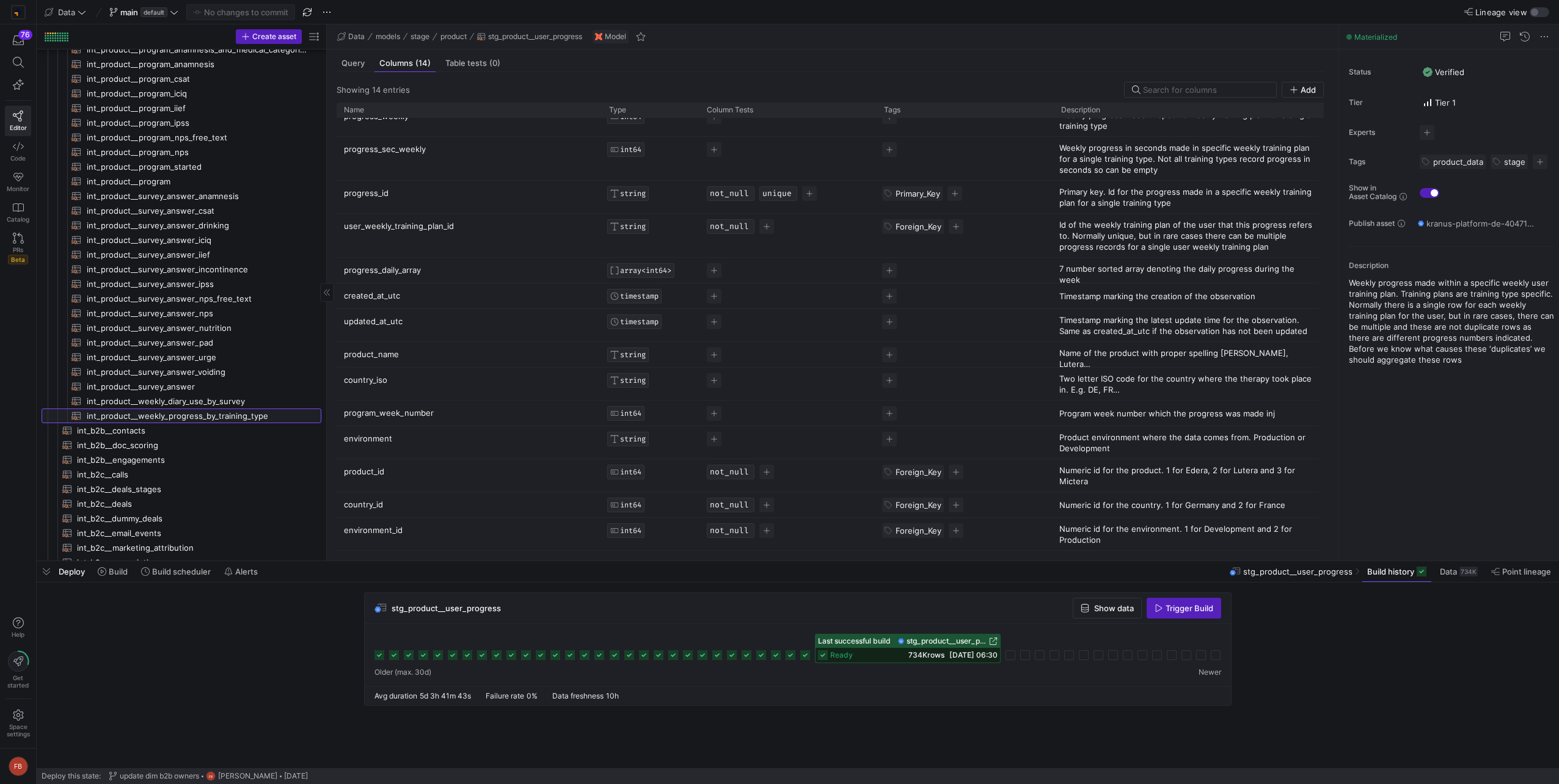
click at [244, 415] on span "int_product__weekly_progress_by_training_type​​​​​​​​​​" at bounding box center [196, 416] width 220 height 14
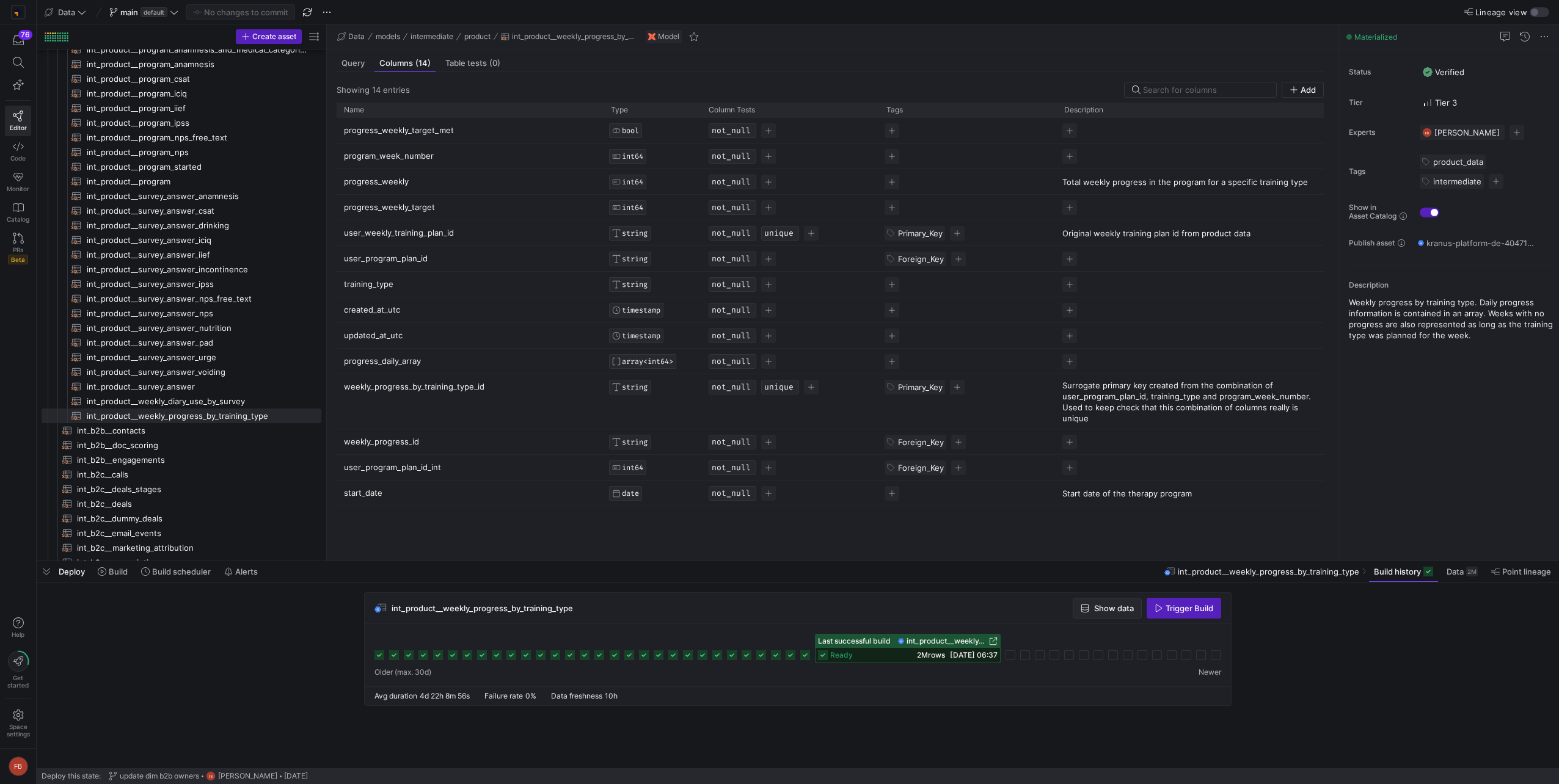
click at [1102, 605] on span "Show data" at bounding box center [1114, 609] width 40 height 10
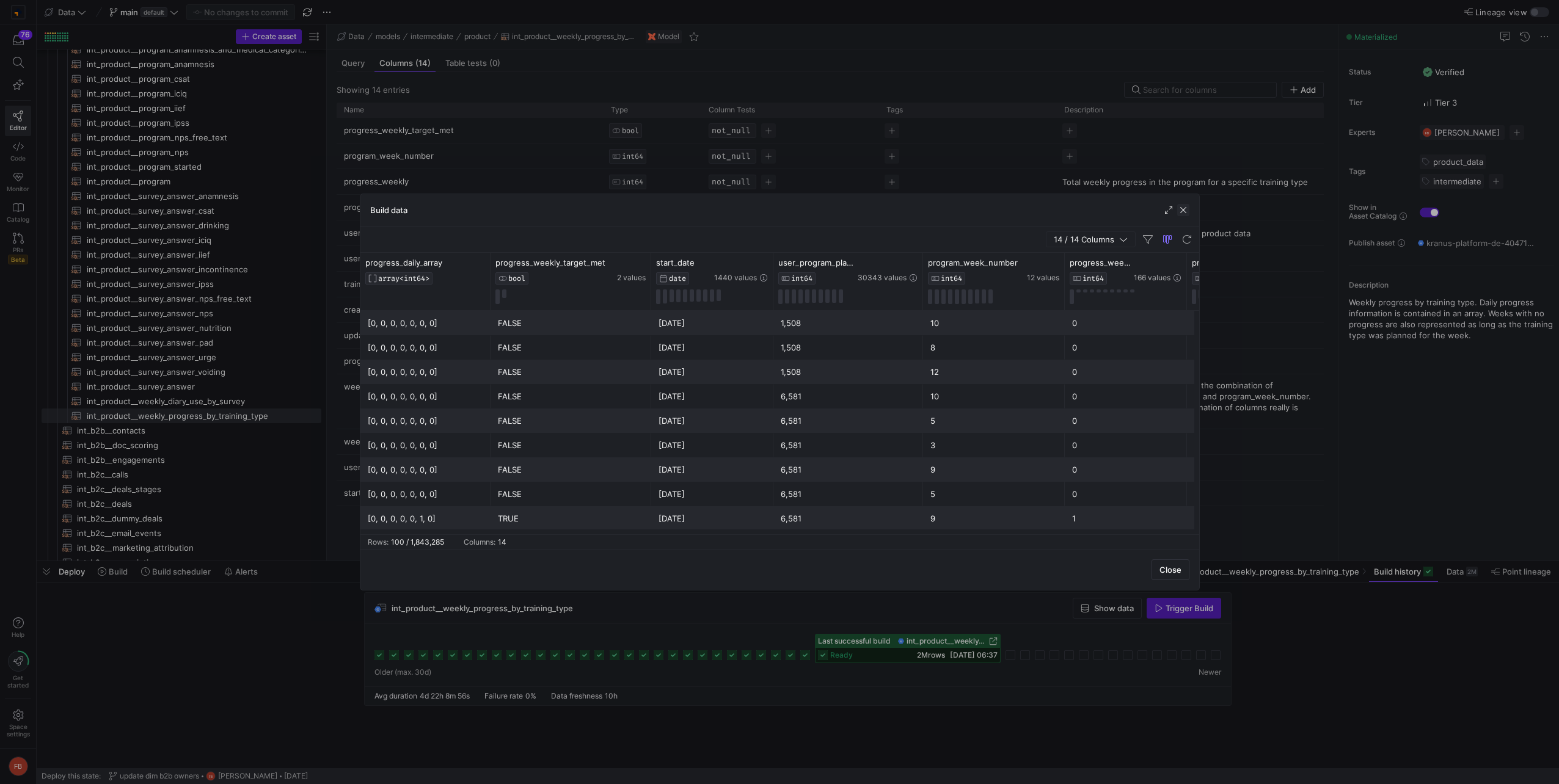
click at [1184, 211] on span "button" at bounding box center [1183, 210] width 12 height 12
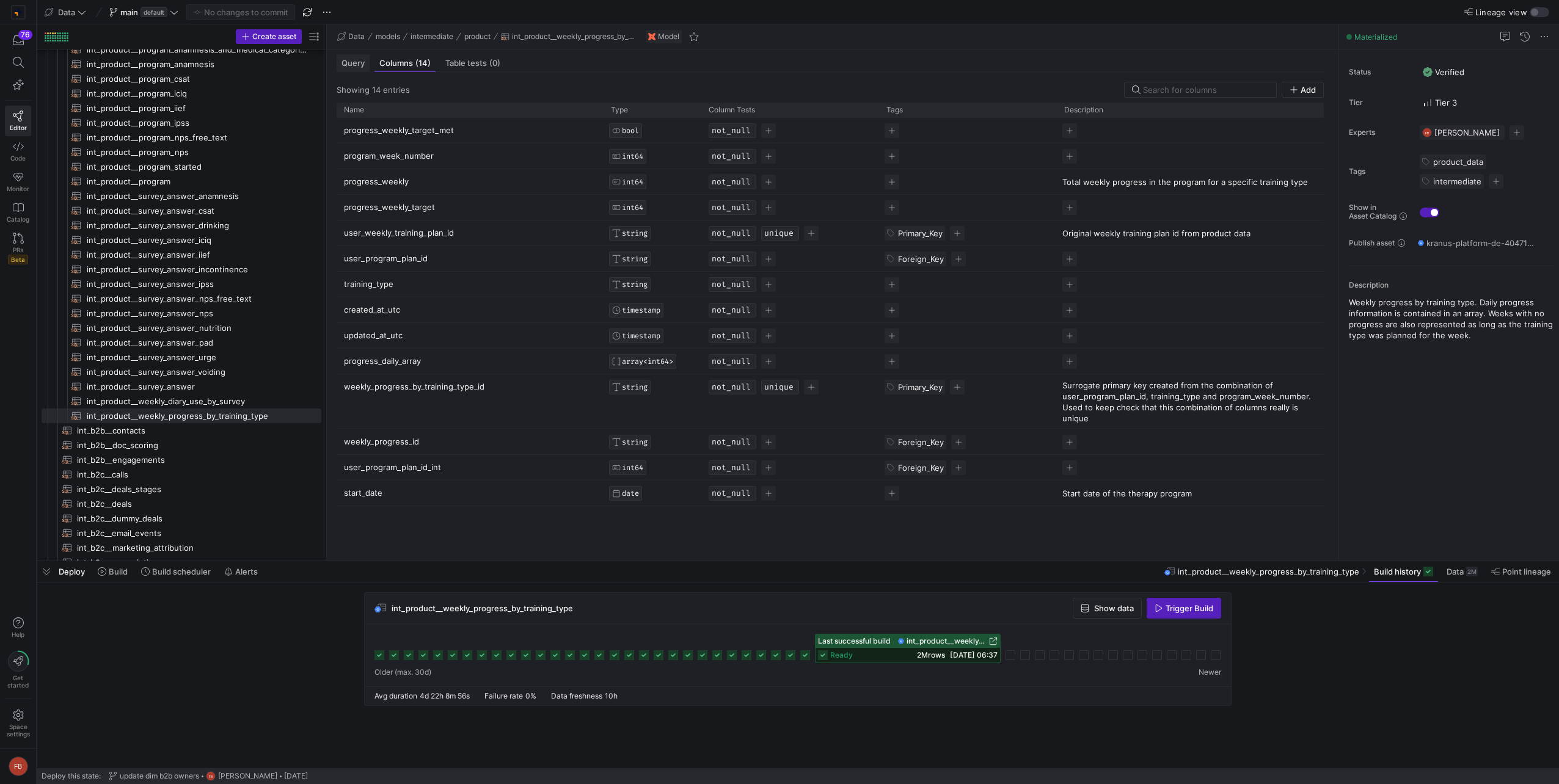
click at [349, 61] on span "Query" at bounding box center [354, 63] width 23 height 8
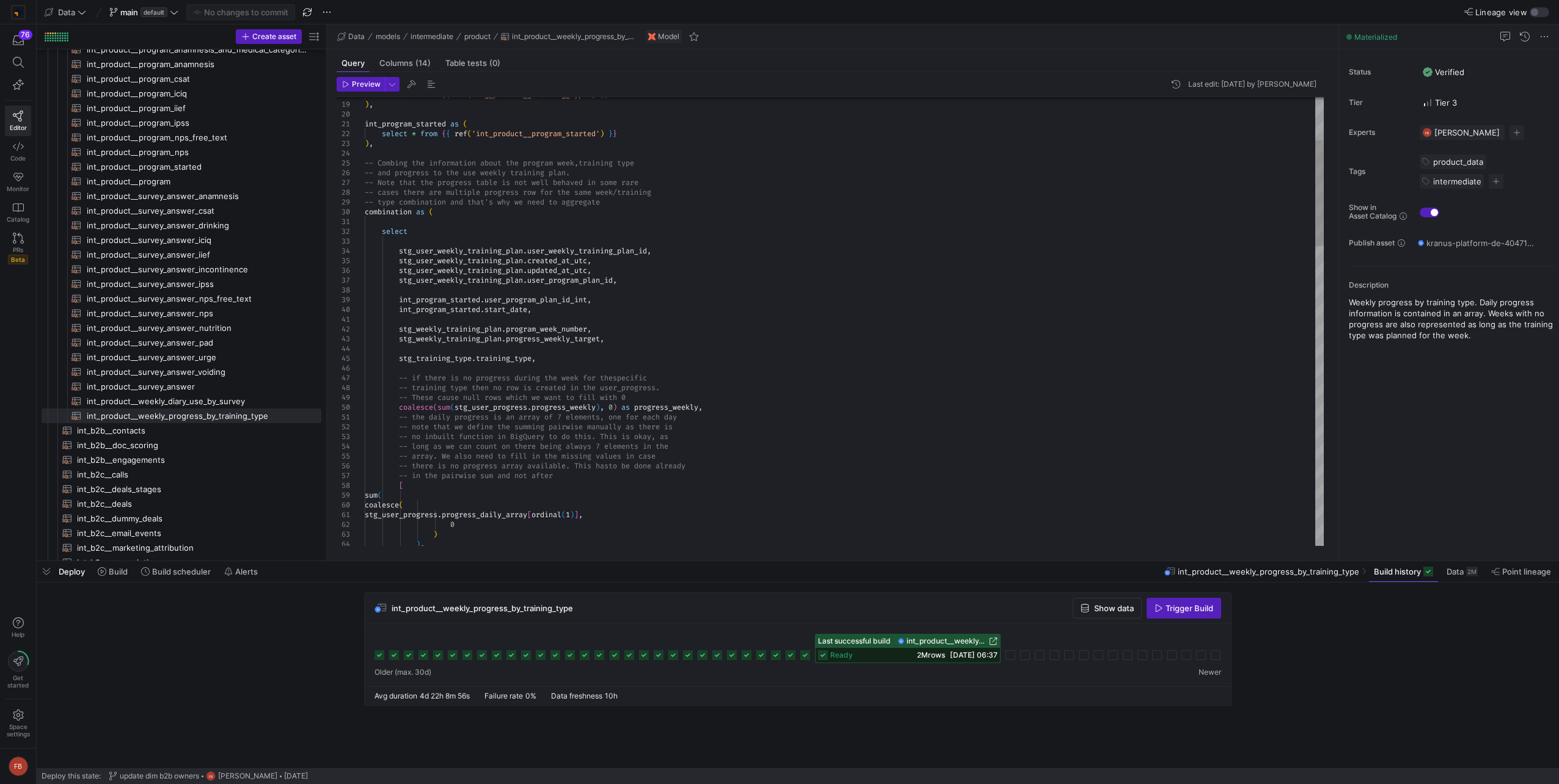
type textarea "-- the daily progress is an array of 7 elements, one for each day -- note that …"
drag, startPoint x: 686, startPoint y: 420, endPoint x: 498, endPoint y: 417, distance: 188.0
drag, startPoint x: 695, startPoint y: 418, endPoint x: 415, endPoint y: 417, distance: 280.0
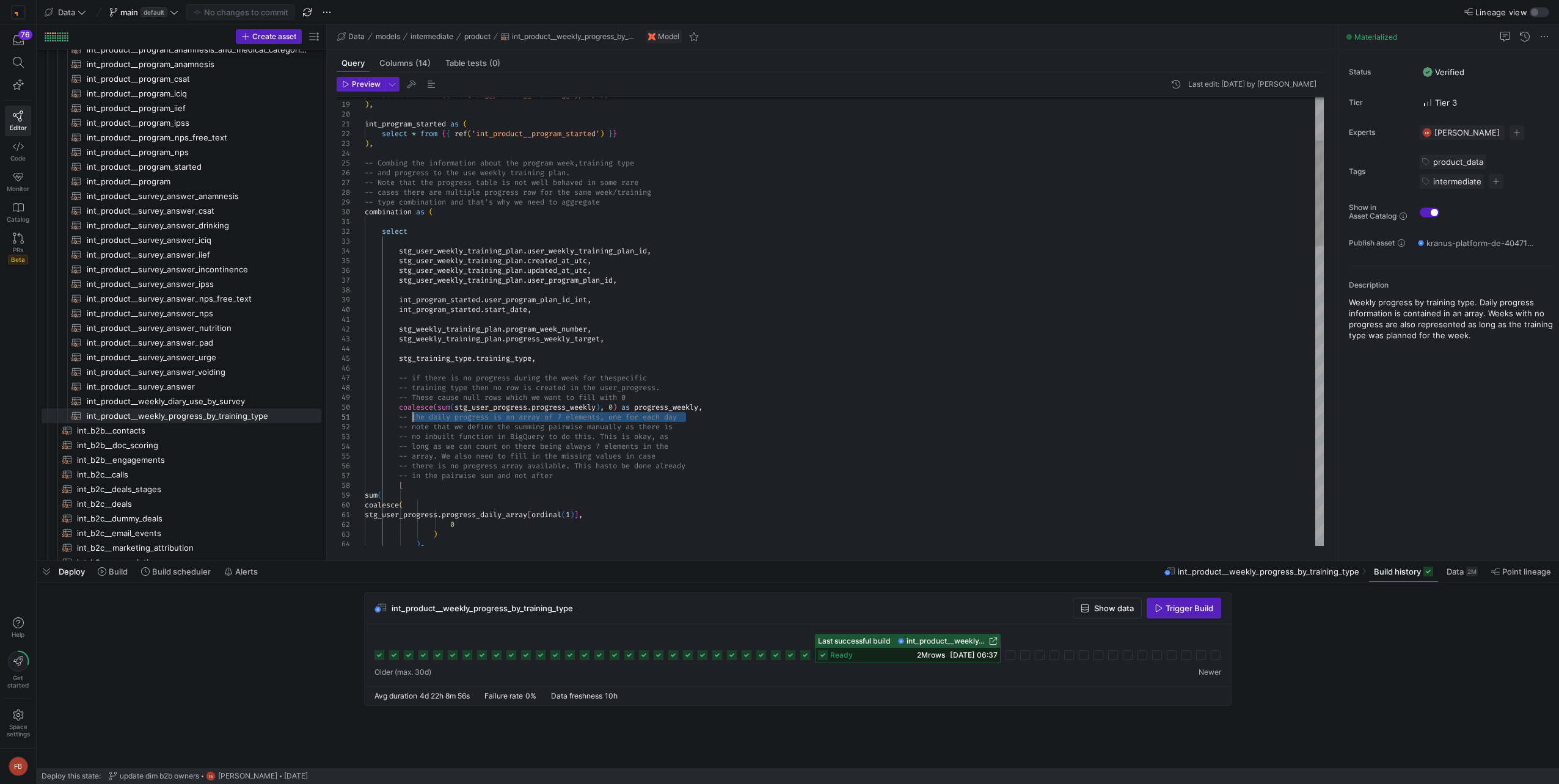
click at [392, 49] on div "Data models intermediate product int_product__weekly_progress_by_training_type …" at bounding box center [833, 37] width 1012 height 25
click at [396, 56] on div "Columns (14)" at bounding box center [404, 62] width 61 height 17
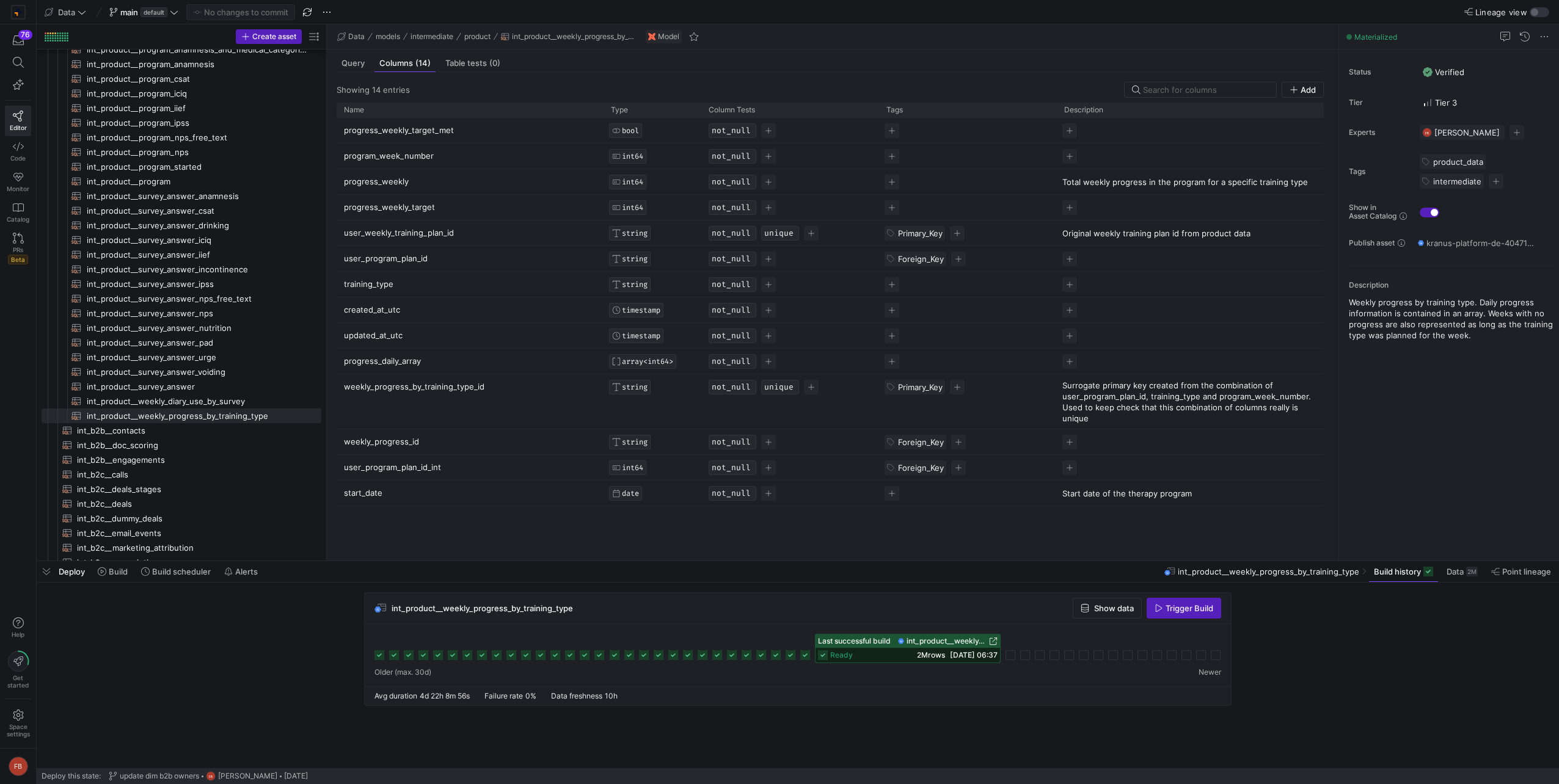
drag, startPoint x: 1206, startPoint y: 492, endPoint x: 1089, endPoint y: 491, distance: 117.0
click at [1089, 491] on p "Start date of the therapy program" at bounding box center [1190, 493] width 256 height 11
drag, startPoint x: 1197, startPoint y: 466, endPoint x: 1057, endPoint y: 464, distance: 140.0
click at [1057, 464] on div "Drag here to set row groups Drag here to set column labels Name Type Column Tes…" at bounding box center [830, 326] width 987 height 448
copy p "Start date of the therapy program"
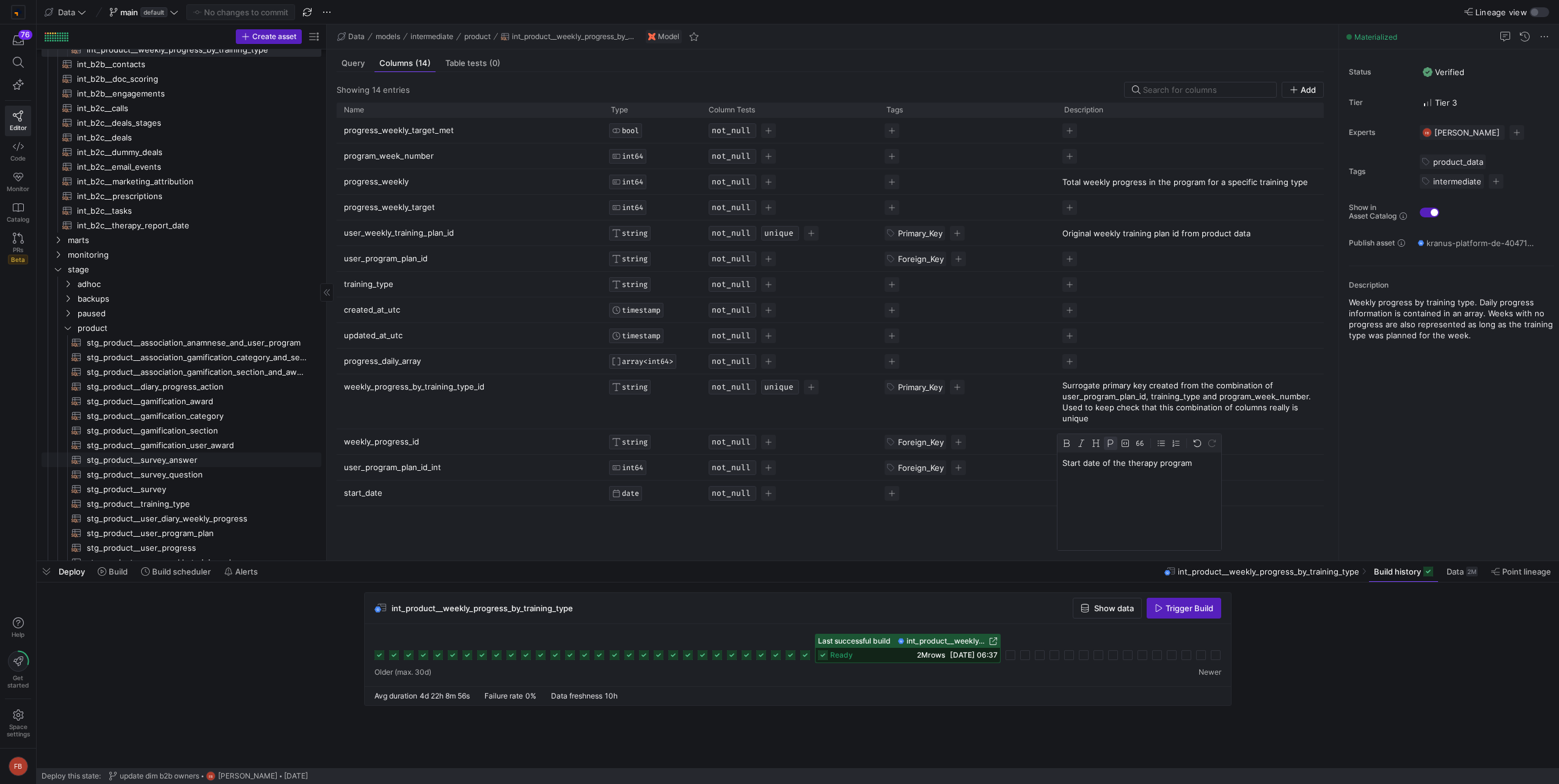
scroll to position [672, 0]
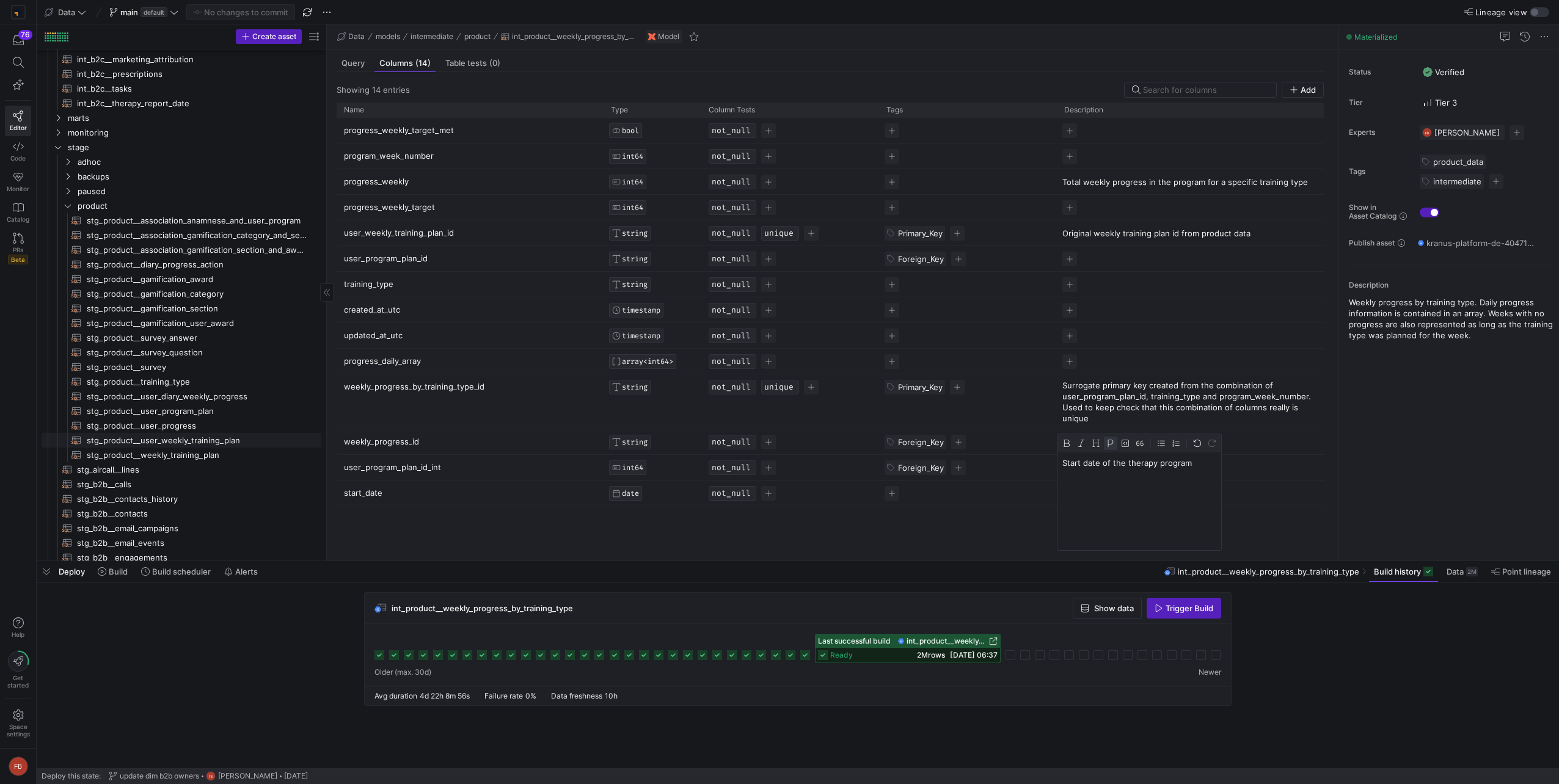
click at [232, 445] on span "stg_product__user_weekly_training_plan​​​​​​​​​​" at bounding box center [196, 440] width 220 height 14
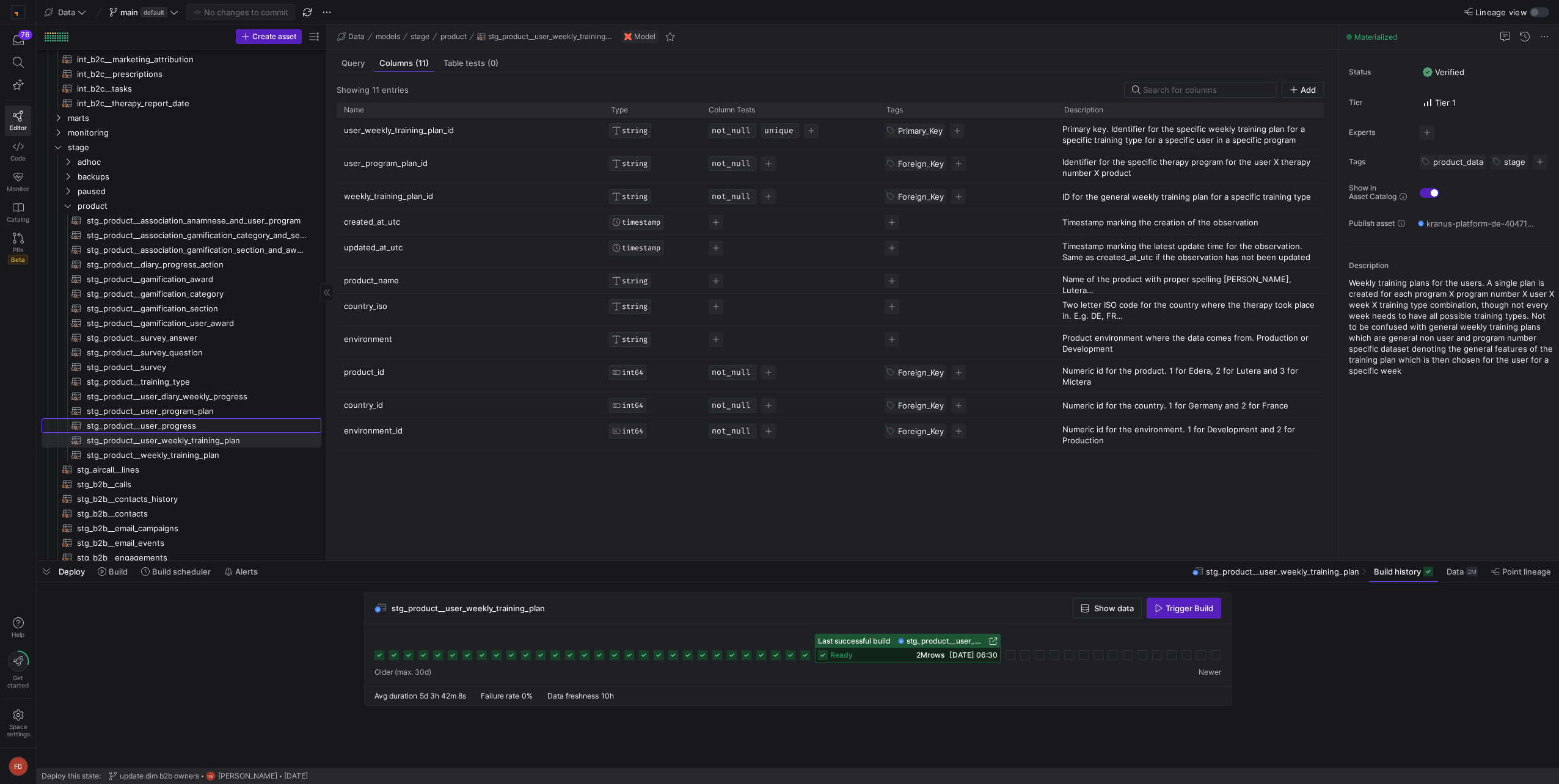
click at [204, 427] on span "stg_product__user_progress​​​​​​​​​​" at bounding box center [196, 426] width 220 height 14
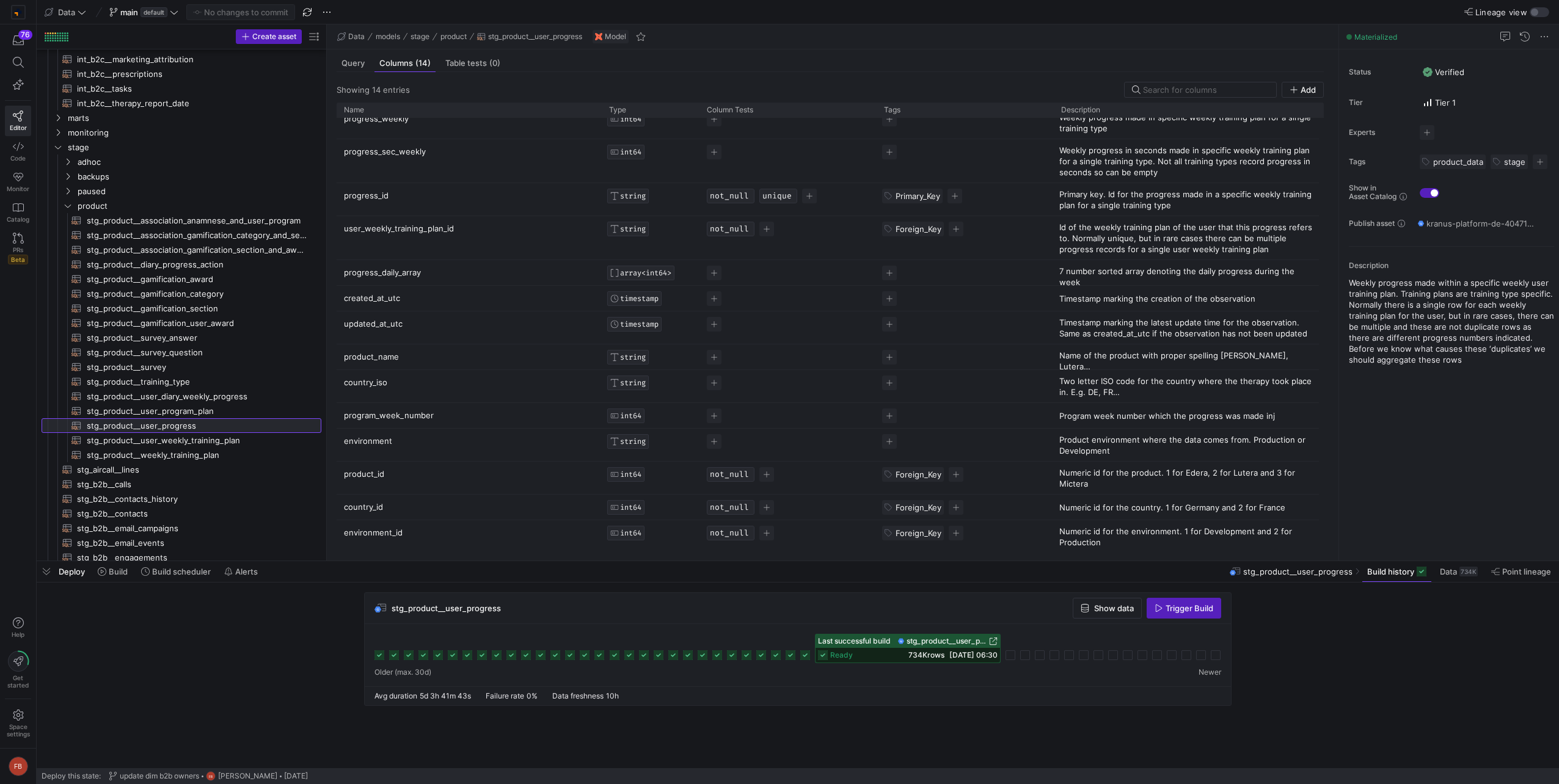
scroll to position [14, 0]
